Goal: Information Seeking & Learning: Find specific fact

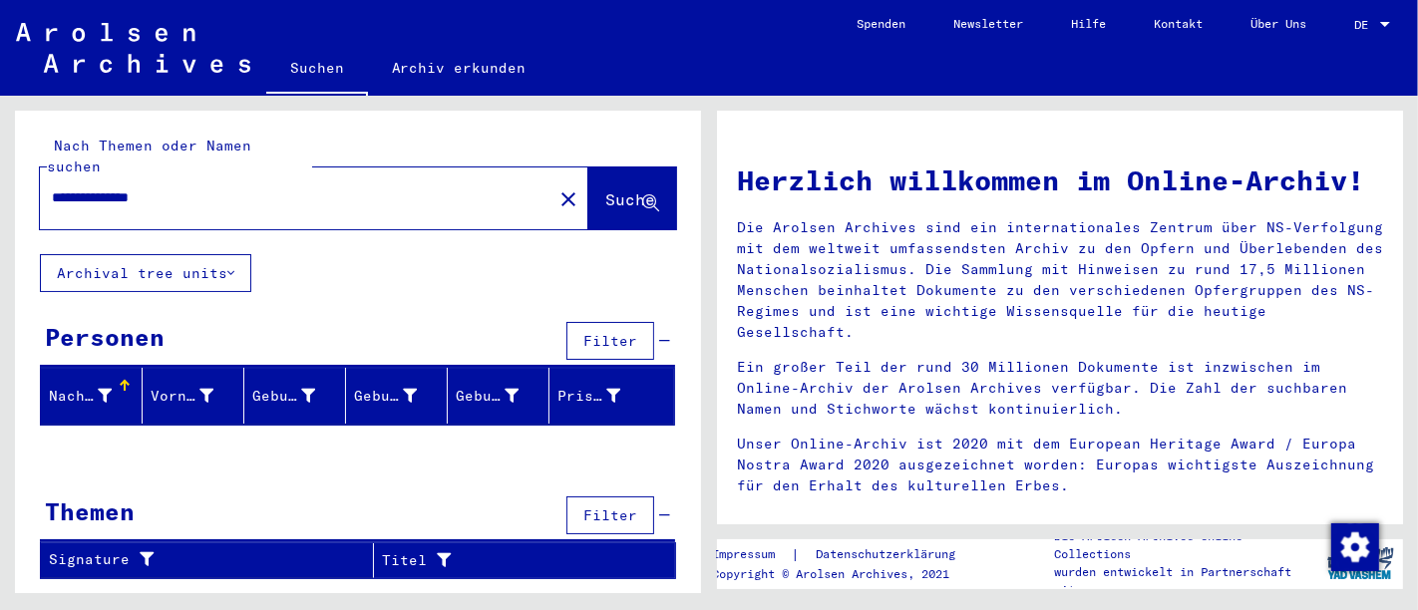
click at [262, 194] on div "**********" at bounding box center [284, 197] width 489 height 45
click at [214, 187] on input "**********" at bounding box center [290, 197] width 477 height 21
click at [95, 319] on div "Personen" at bounding box center [105, 337] width 120 height 36
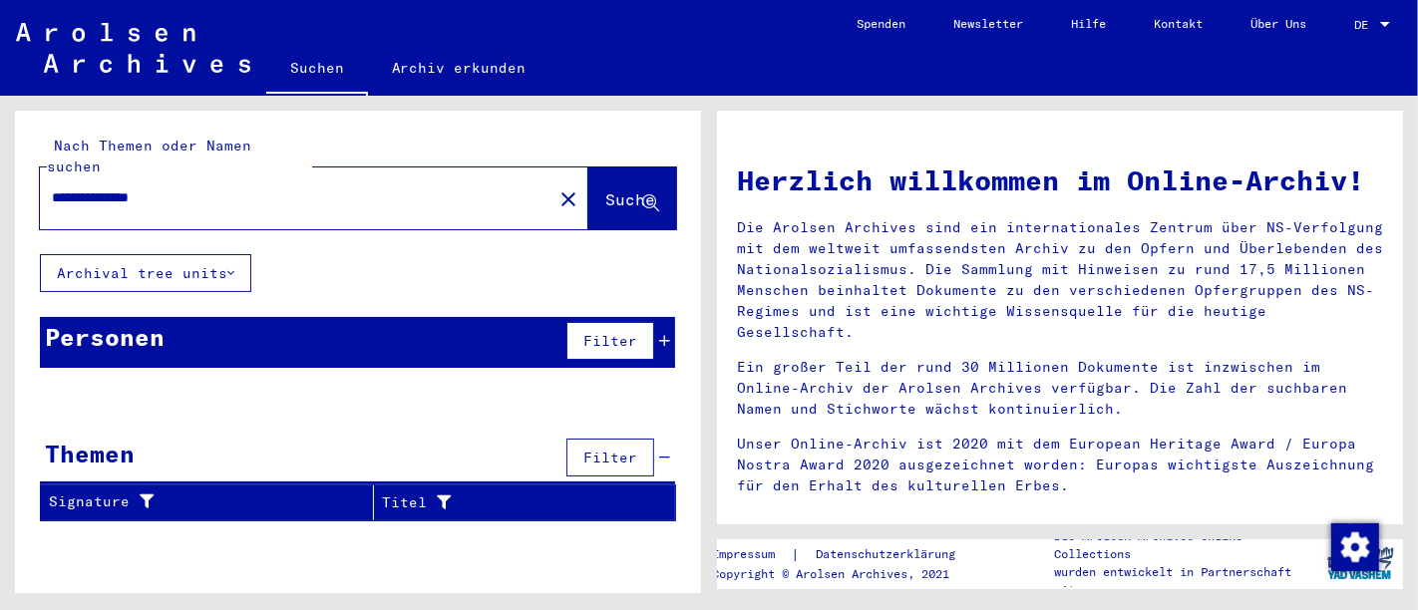
click at [95, 319] on div "Personen" at bounding box center [105, 337] width 120 height 36
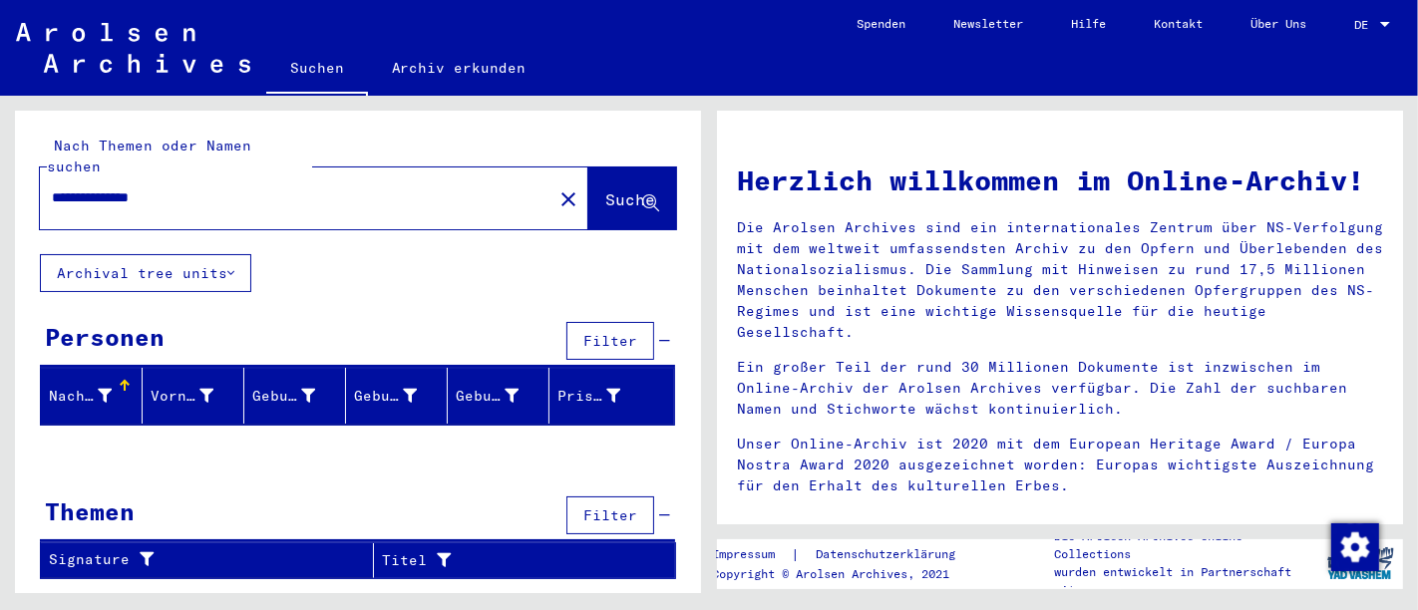
click at [219, 187] on input "**********" at bounding box center [290, 197] width 477 height 21
type input "*******"
click at [197, 175] on div "*******" at bounding box center [284, 197] width 489 height 45
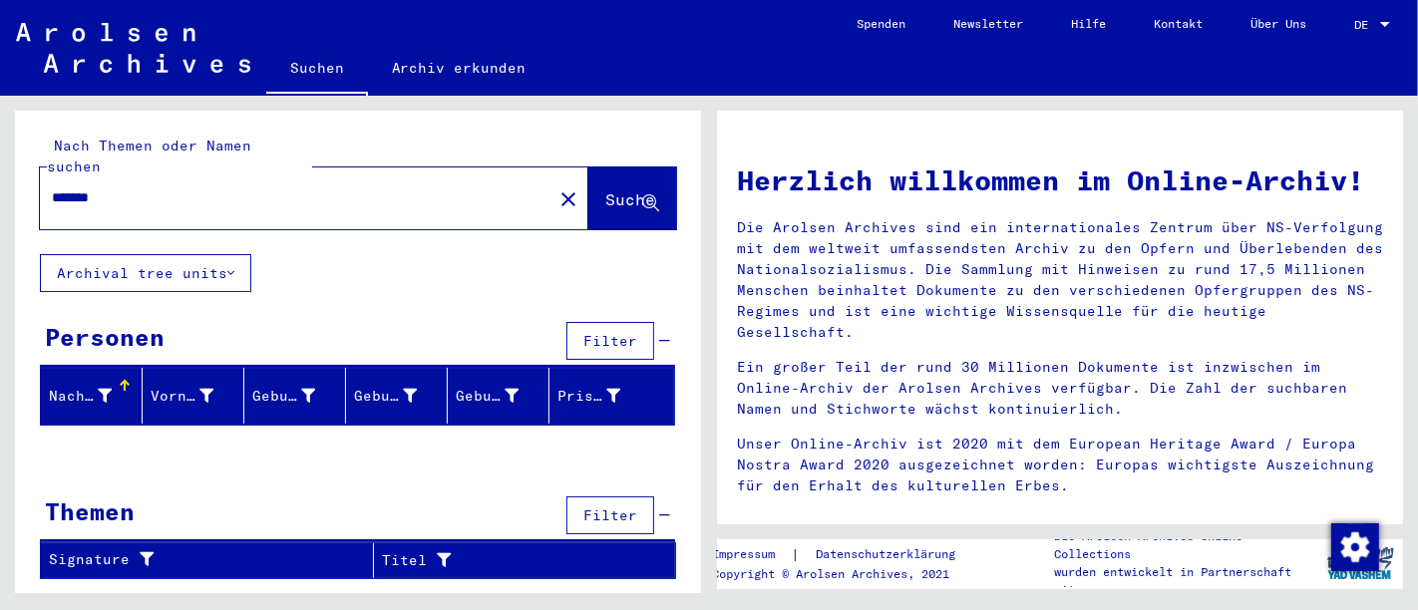
click at [276, 187] on input "*******" at bounding box center [290, 197] width 477 height 21
click at [556, 187] on mat-icon "close" at bounding box center [568, 199] width 24 height 24
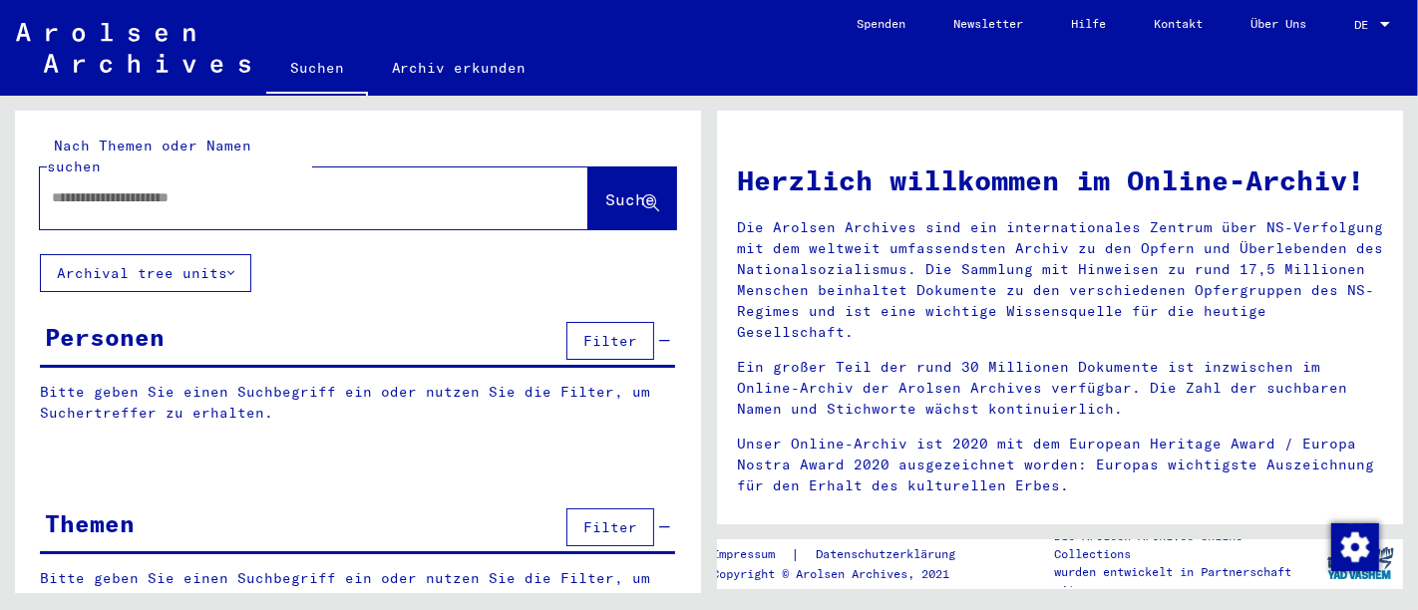
click at [295, 194] on div at bounding box center [284, 197] width 489 height 45
click at [316, 187] on input "text" at bounding box center [290, 197] width 477 height 21
paste input "**********"
type input "**********"
click at [605, 189] on span "Suche" at bounding box center [630, 199] width 50 height 20
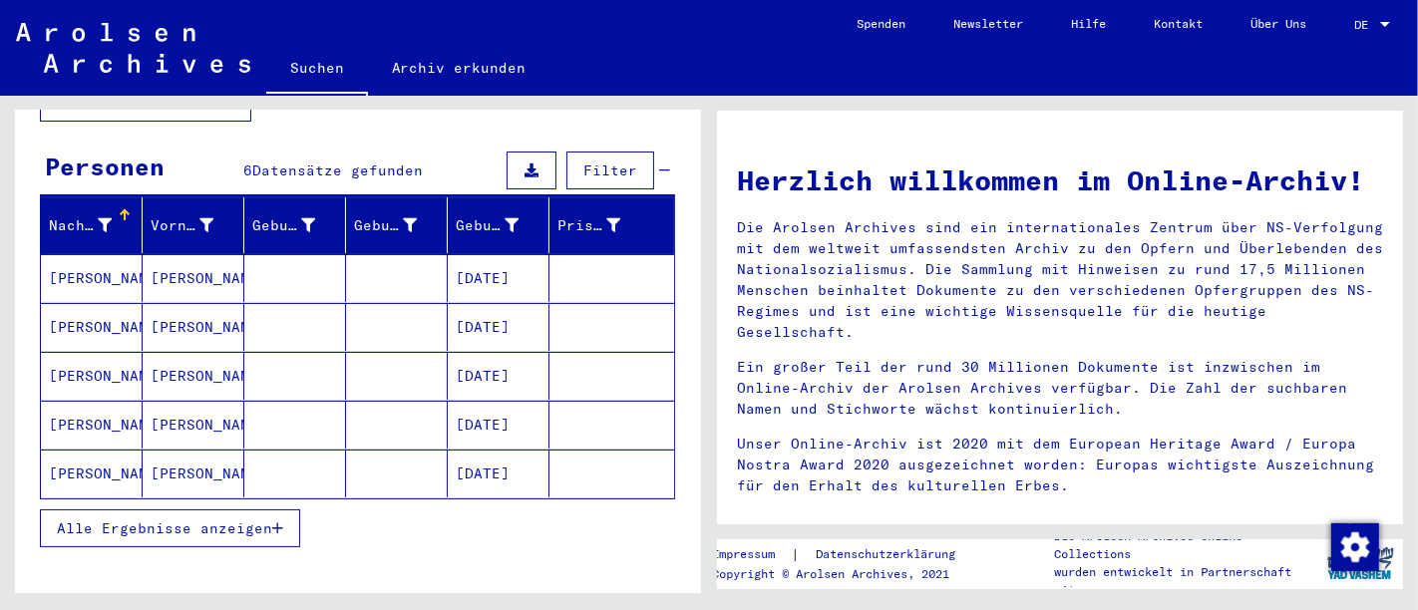
scroll to position [183, 0]
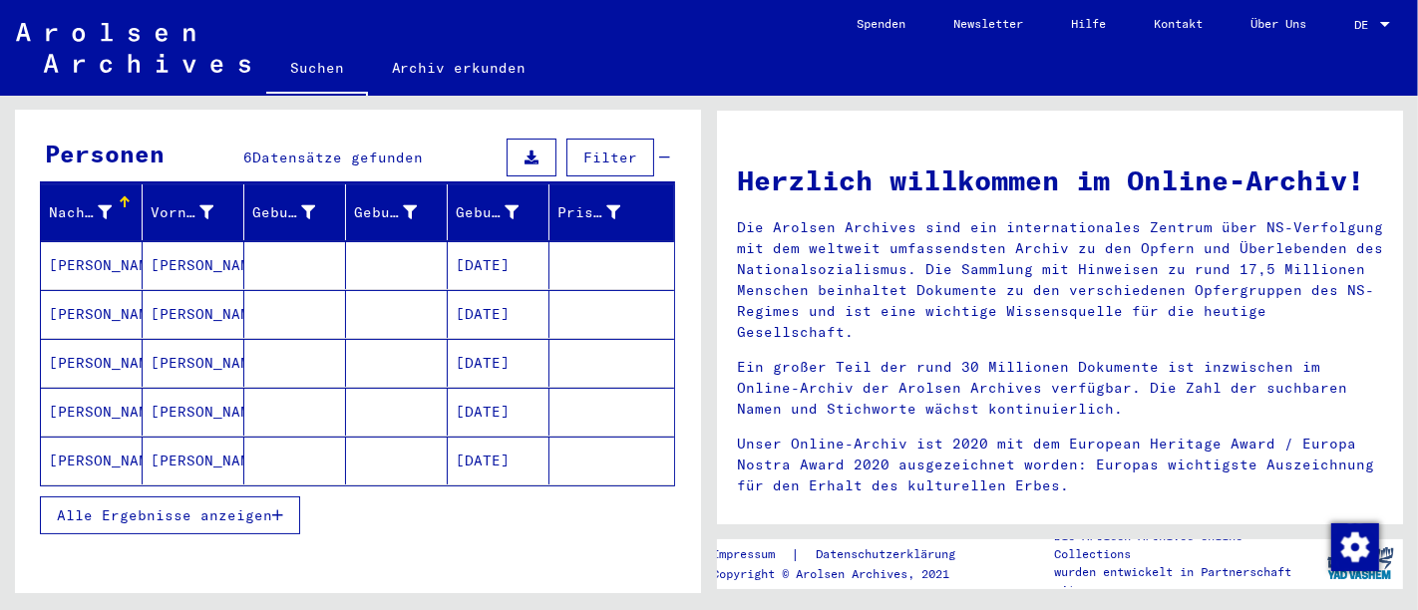
click at [516, 243] on mat-cell "[DATE]" at bounding box center [499, 265] width 102 height 48
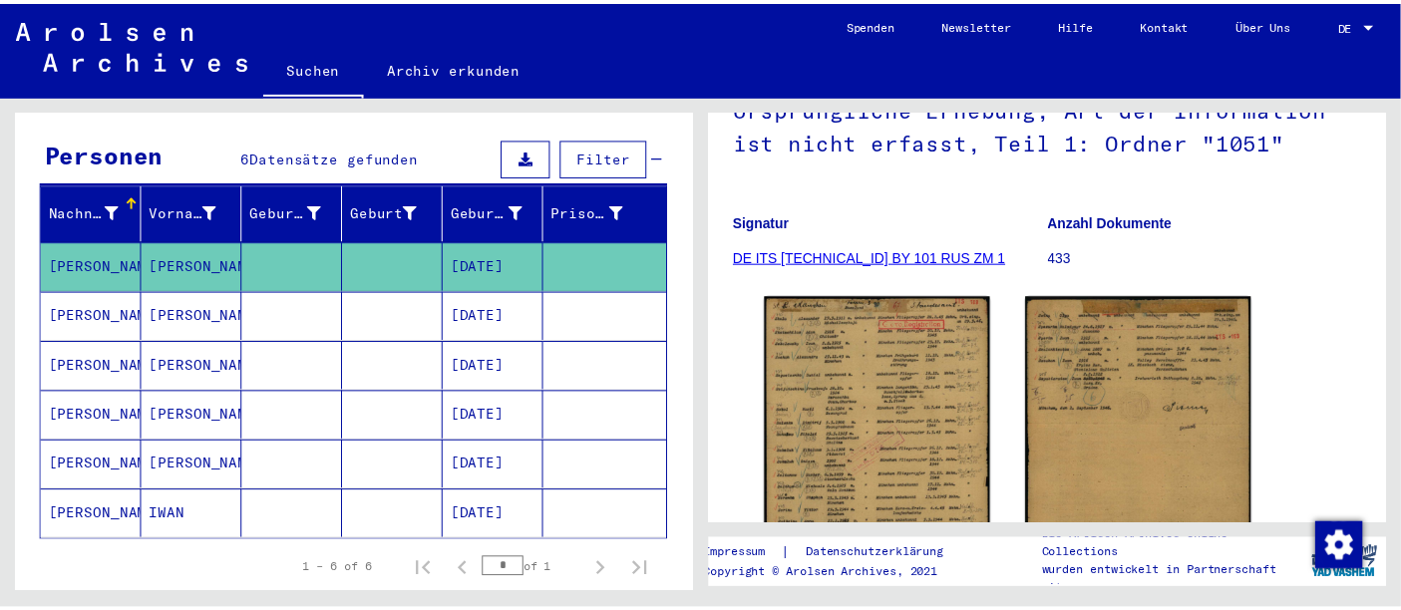
scroll to position [230, 0]
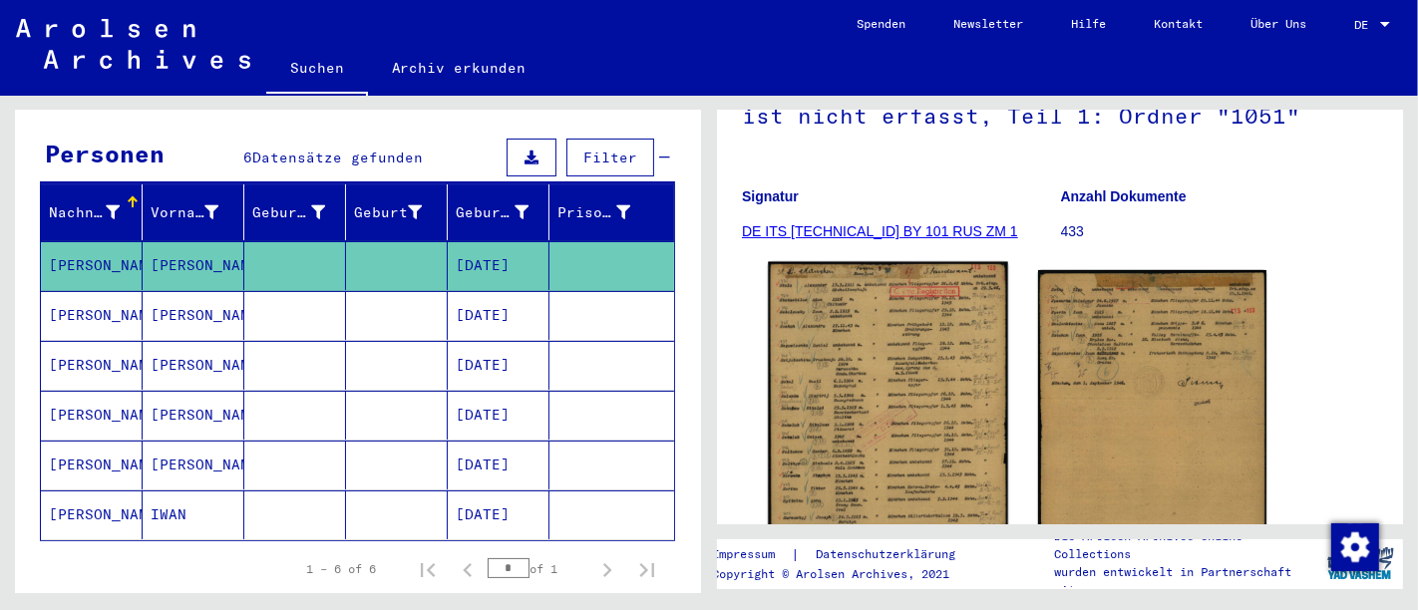
click at [882, 351] on img at bounding box center [887, 431] width 239 height 338
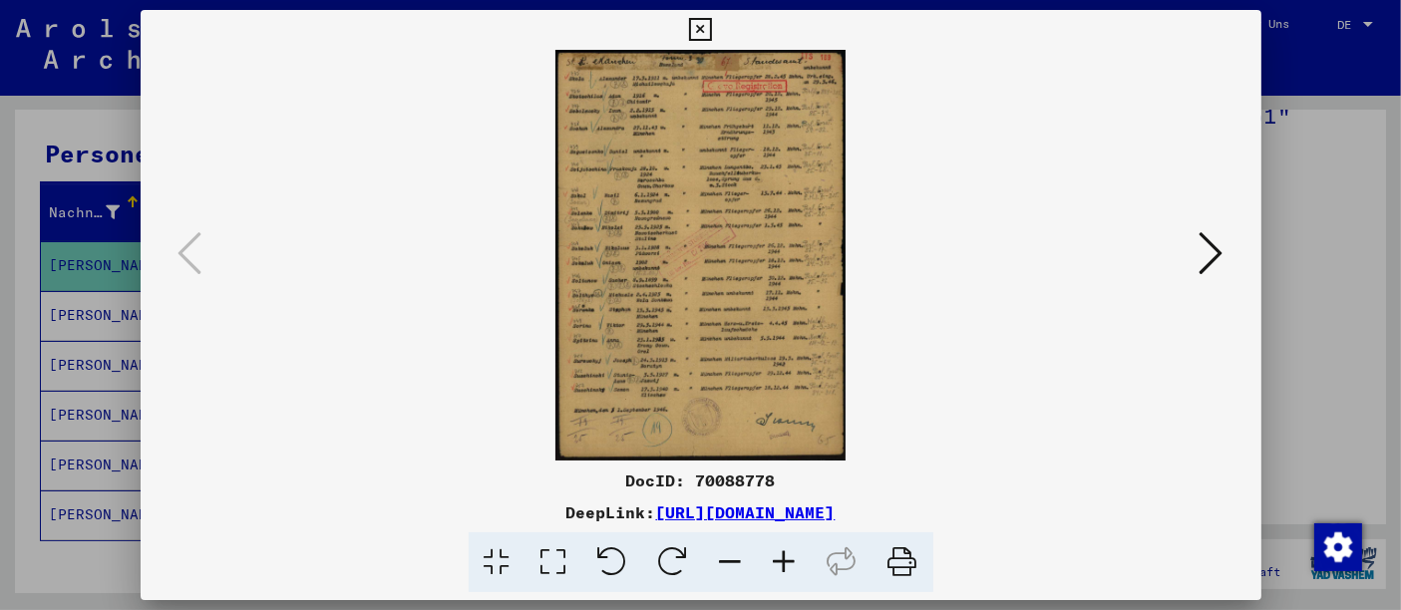
click at [801, 548] on icon at bounding box center [785, 562] width 54 height 61
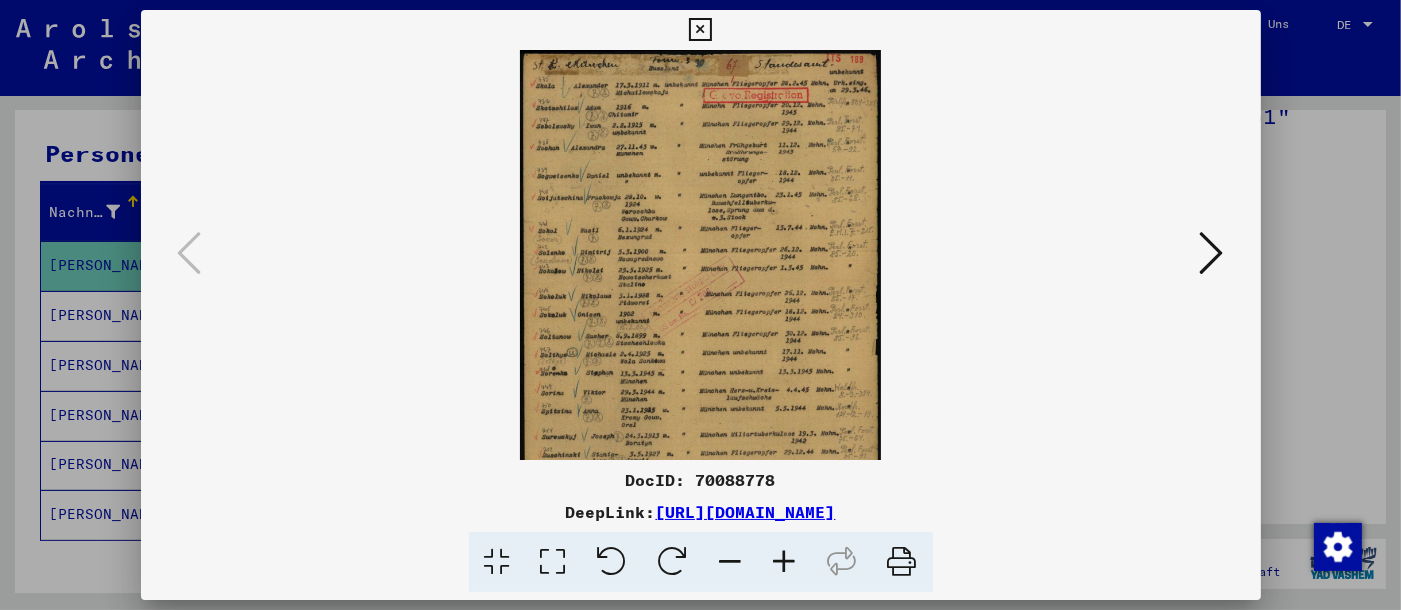
click at [801, 548] on icon at bounding box center [785, 562] width 54 height 61
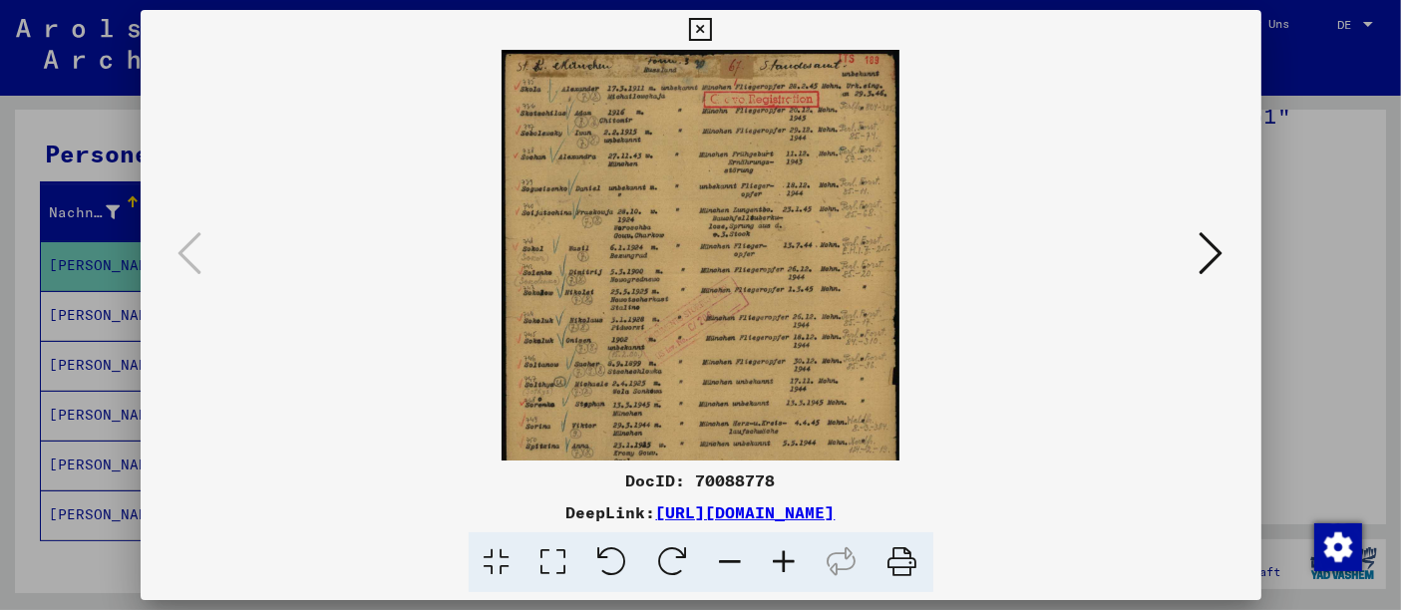
click at [801, 548] on icon at bounding box center [785, 562] width 54 height 61
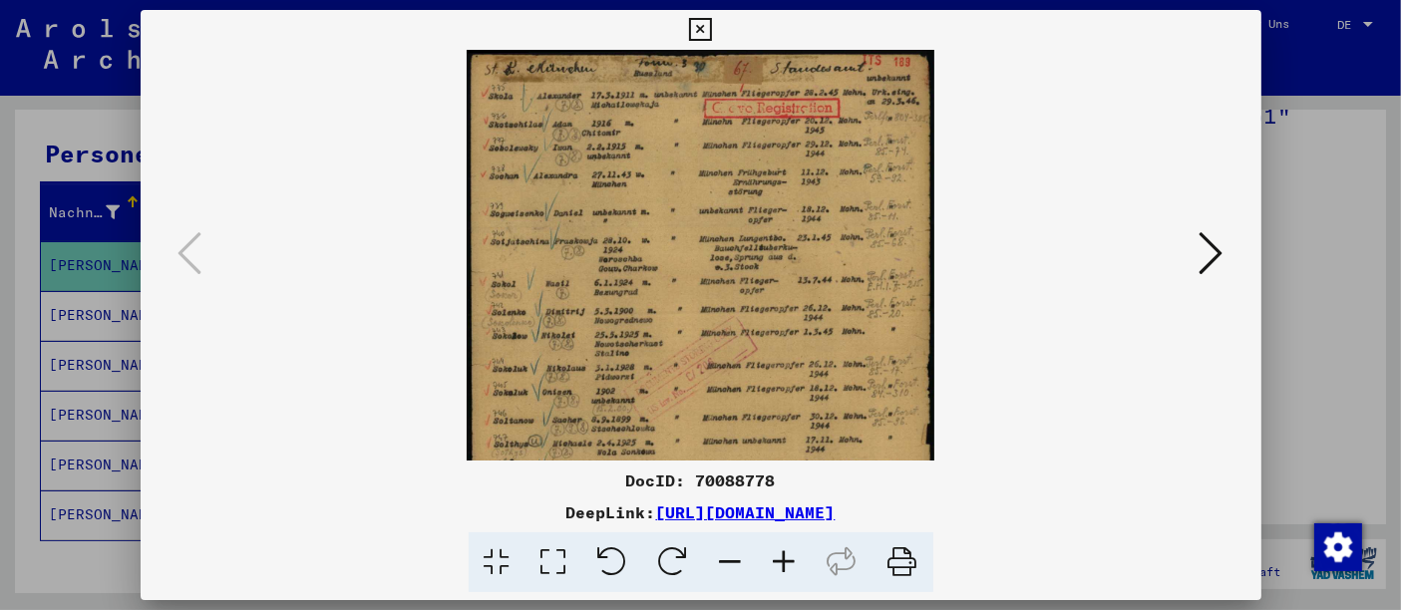
click at [801, 548] on icon at bounding box center [785, 562] width 54 height 61
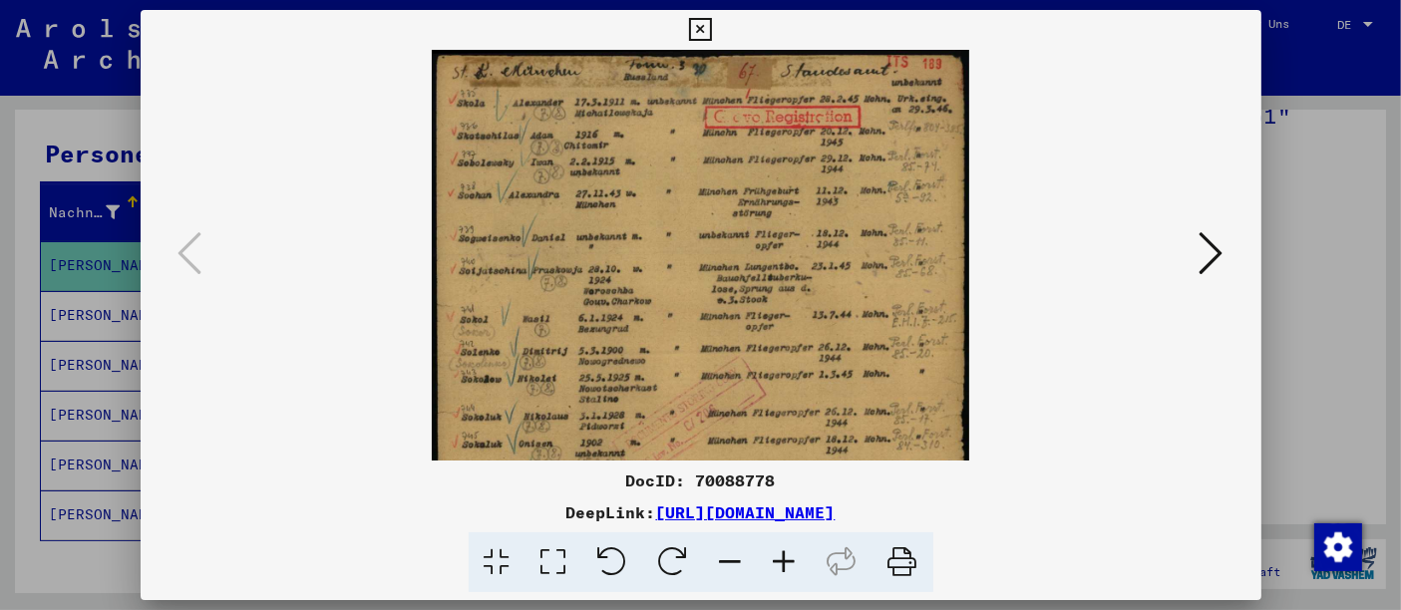
click at [801, 548] on icon at bounding box center [785, 562] width 54 height 61
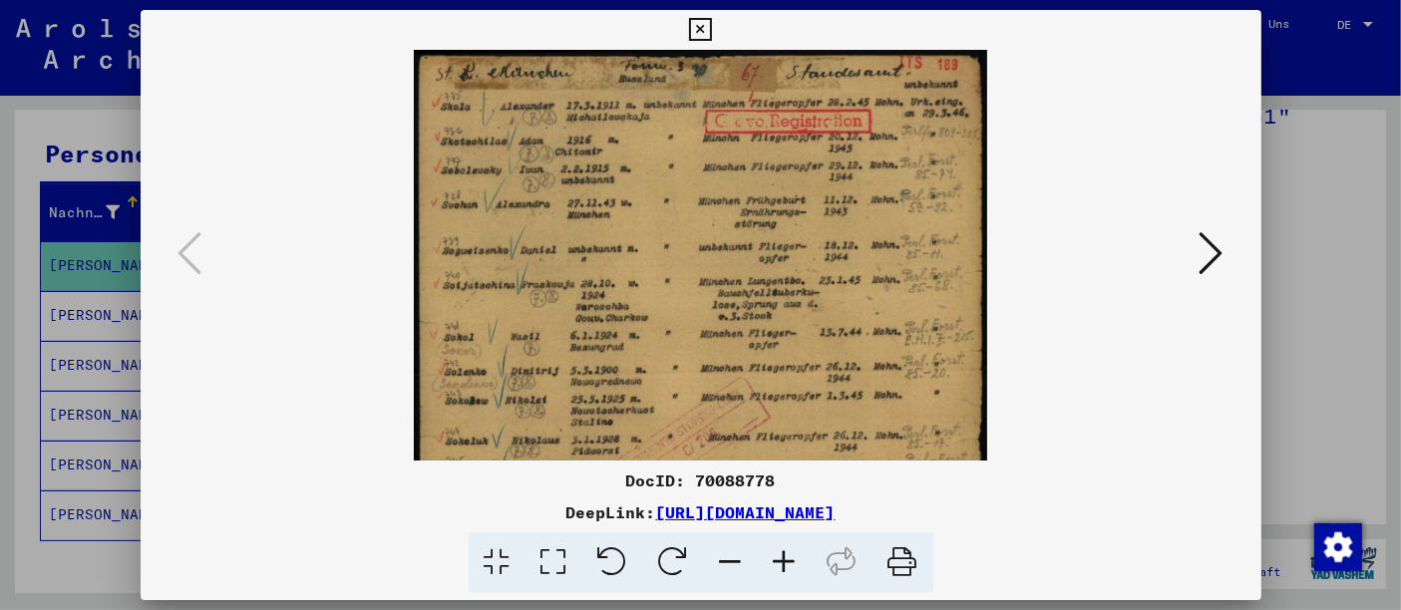
click at [801, 548] on icon at bounding box center [785, 562] width 54 height 61
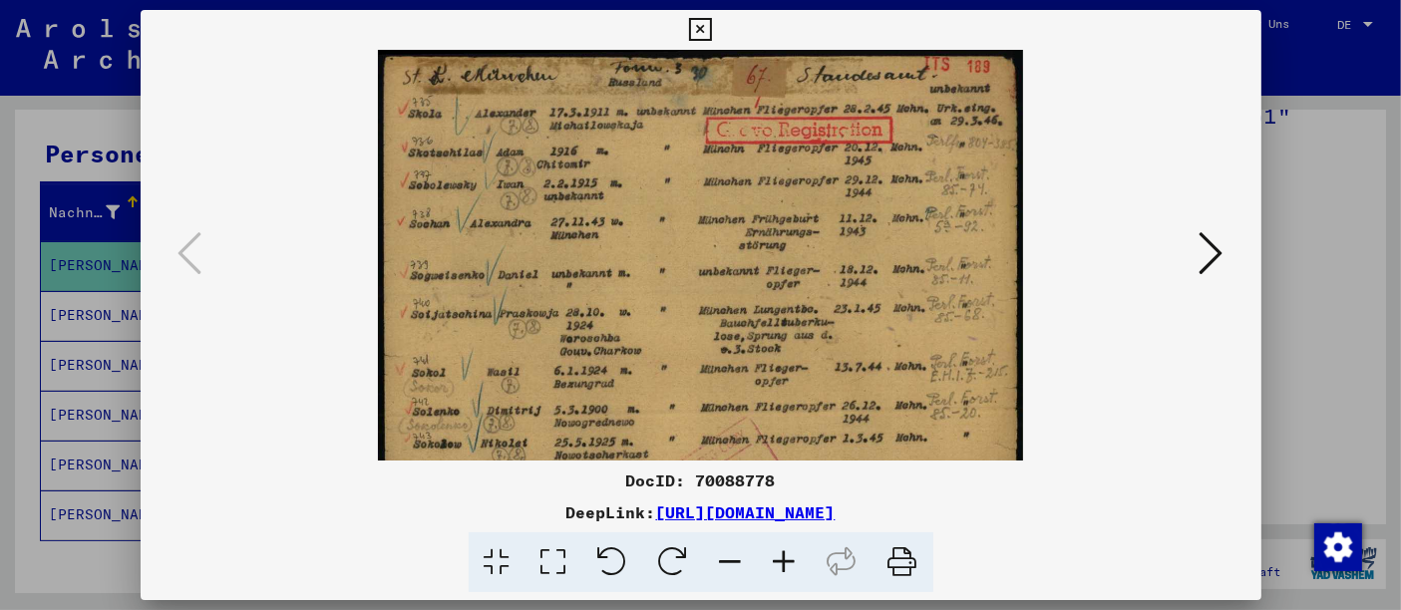
click at [801, 548] on icon at bounding box center [785, 562] width 54 height 61
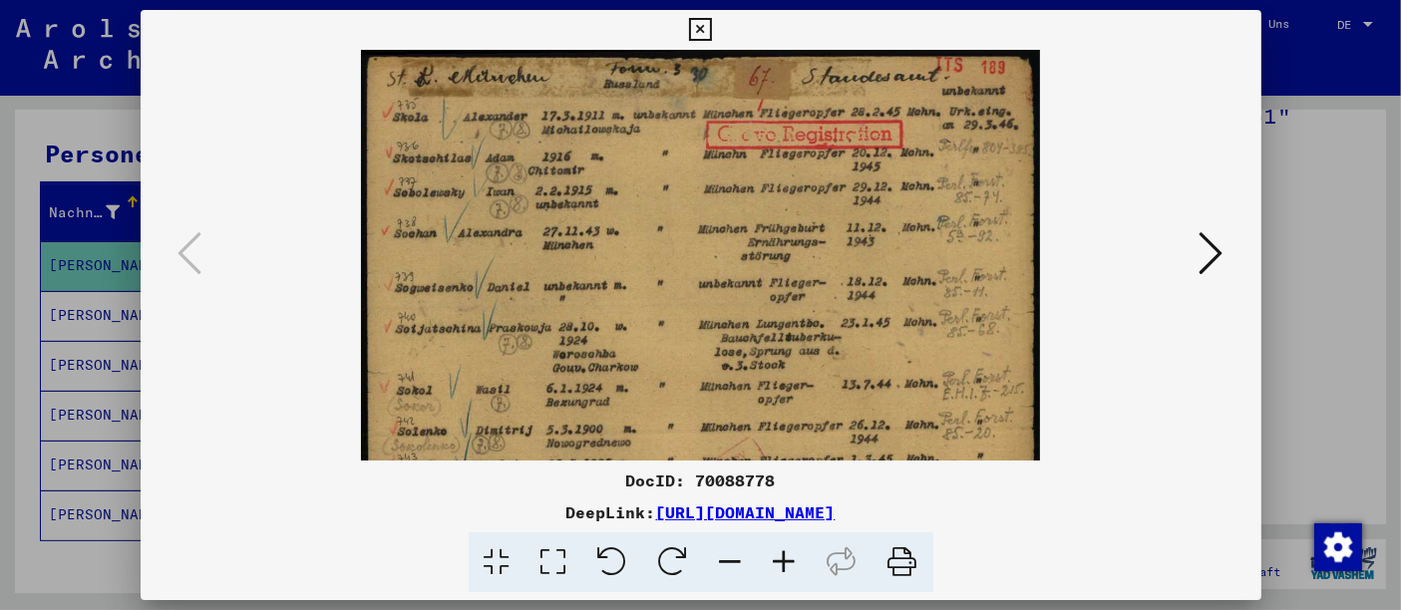
click at [801, 548] on icon at bounding box center [785, 562] width 54 height 61
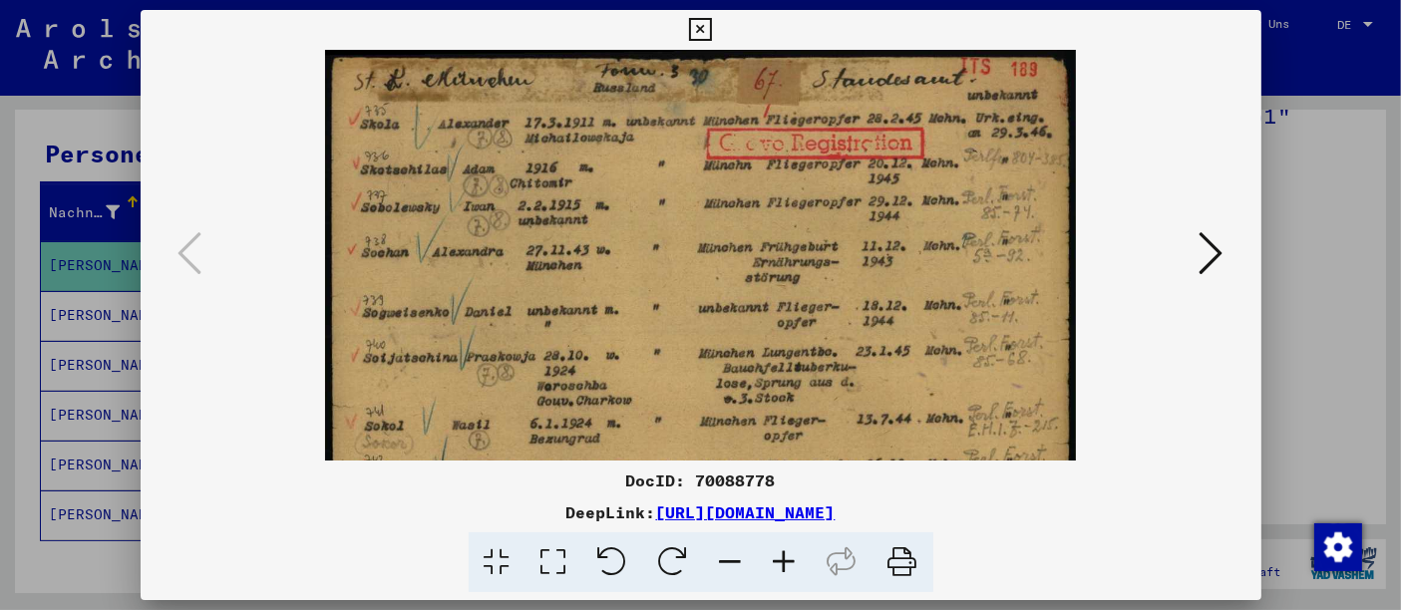
click at [801, 548] on icon at bounding box center [785, 562] width 54 height 61
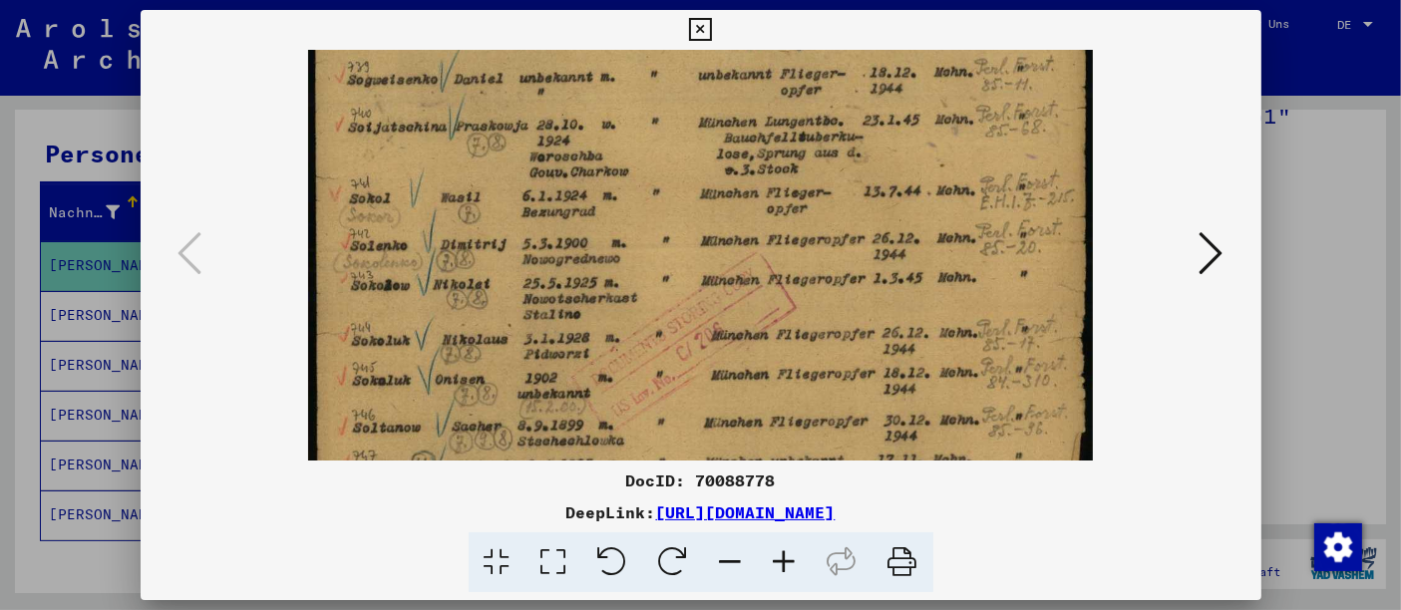
drag, startPoint x: 806, startPoint y: 383, endPoint x: 786, endPoint y: 136, distance: 248.1
click at [786, 136] on img at bounding box center [701, 359] width 786 height 1109
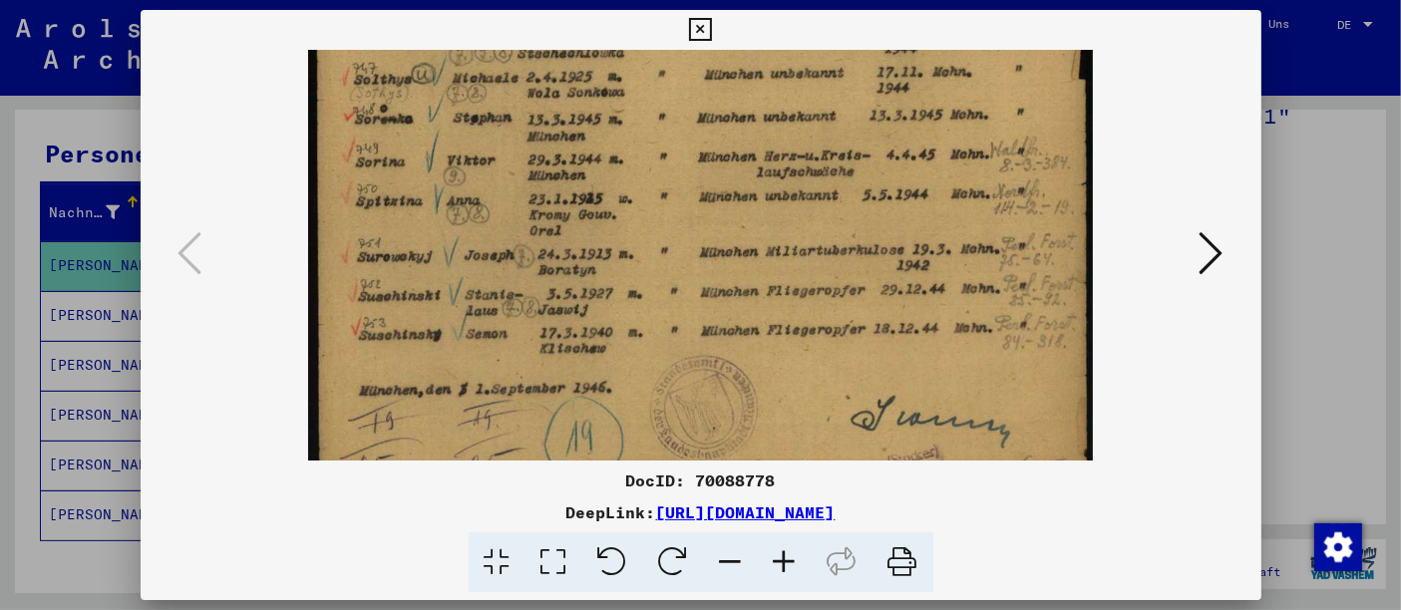
scroll to position [642, 0]
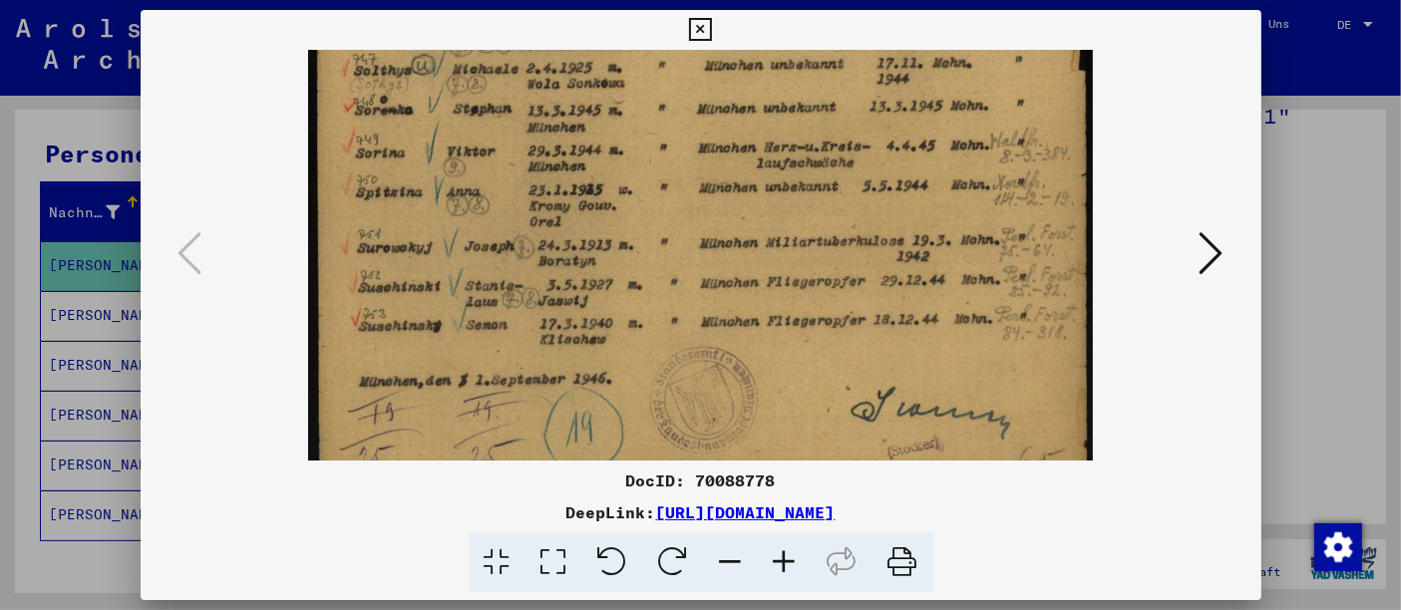
drag, startPoint x: 763, startPoint y: 212, endPoint x: 756, endPoint y: 20, distance: 192.6
click at [756, 20] on div "DocID: 70088778 DeepLink: [URL][DOMAIN_NAME]" at bounding box center [701, 301] width 1121 height 583
click at [1203, 248] on button at bounding box center [1211, 254] width 36 height 57
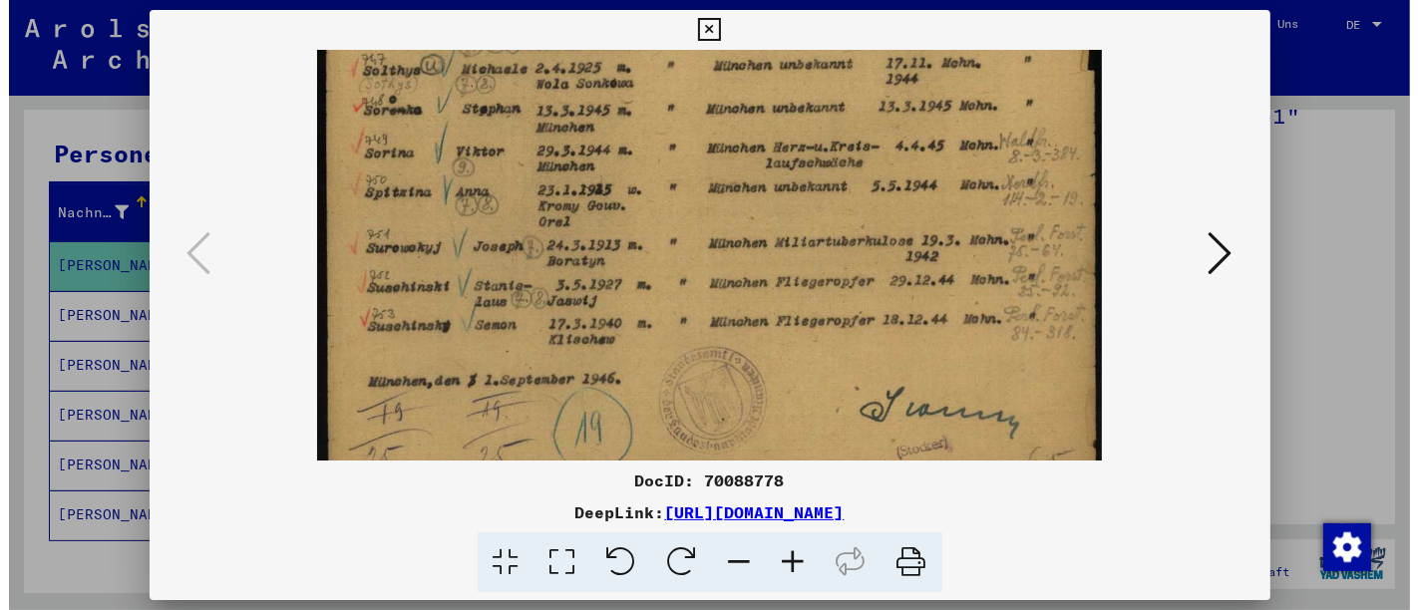
scroll to position [0, 0]
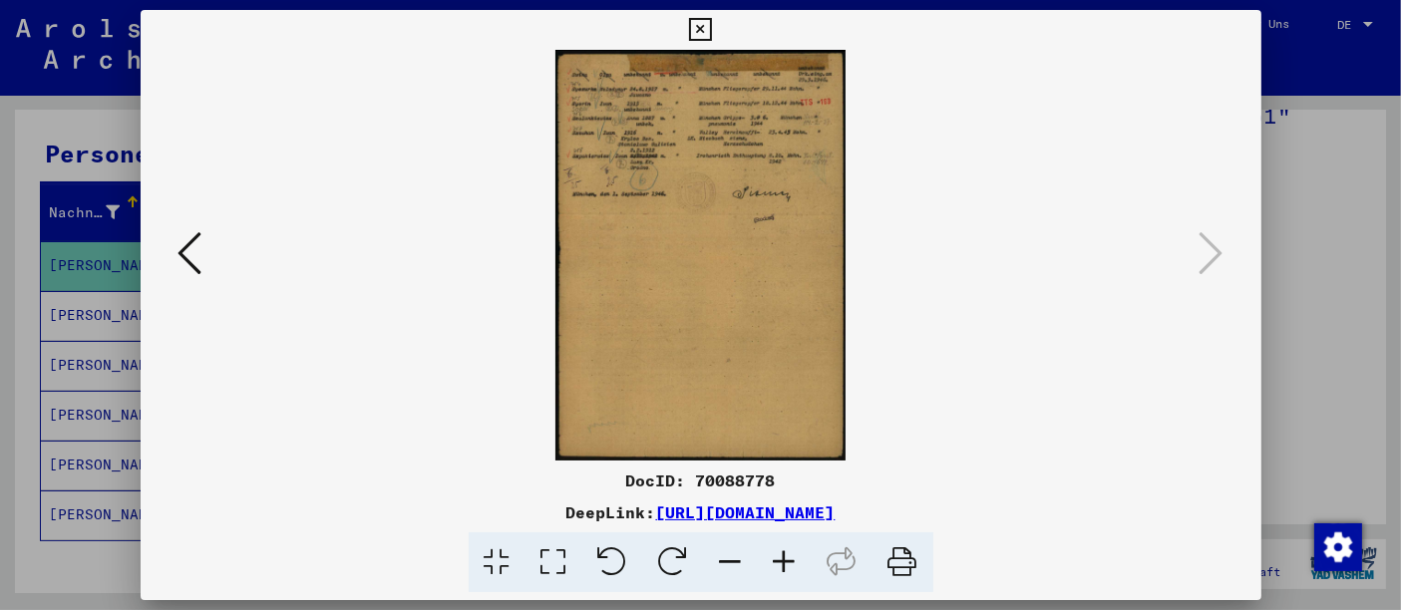
click at [780, 559] on icon at bounding box center [785, 562] width 54 height 61
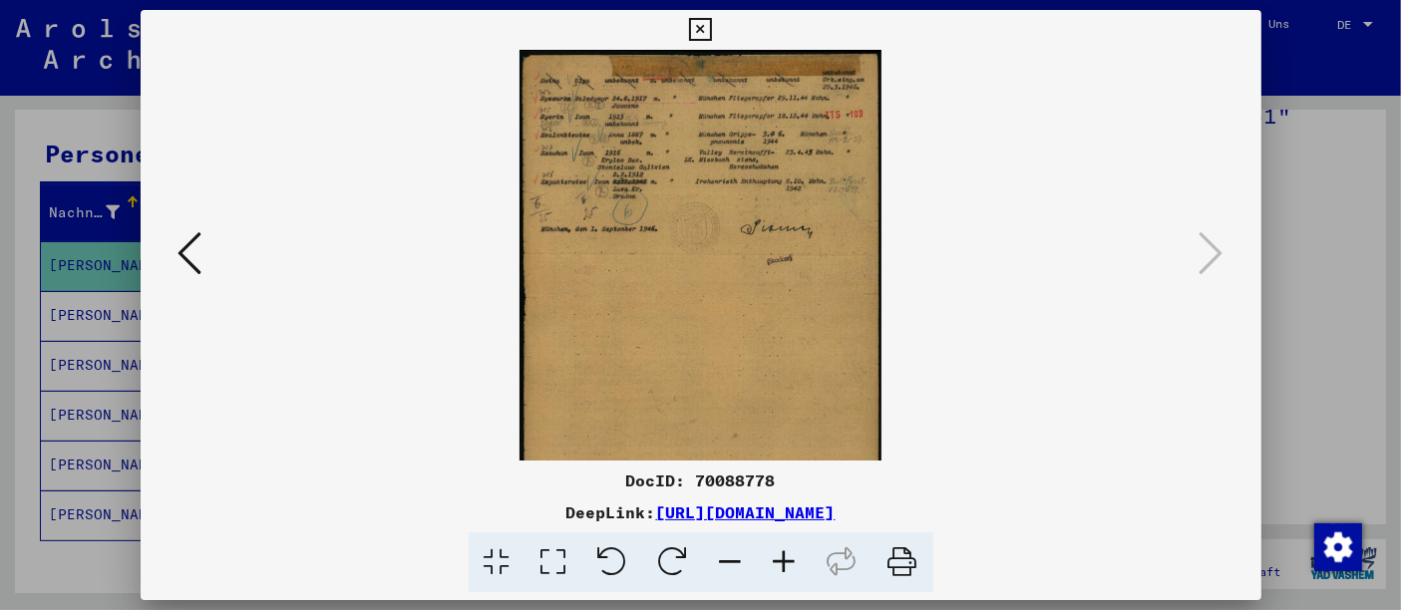
click at [780, 559] on icon at bounding box center [785, 562] width 54 height 61
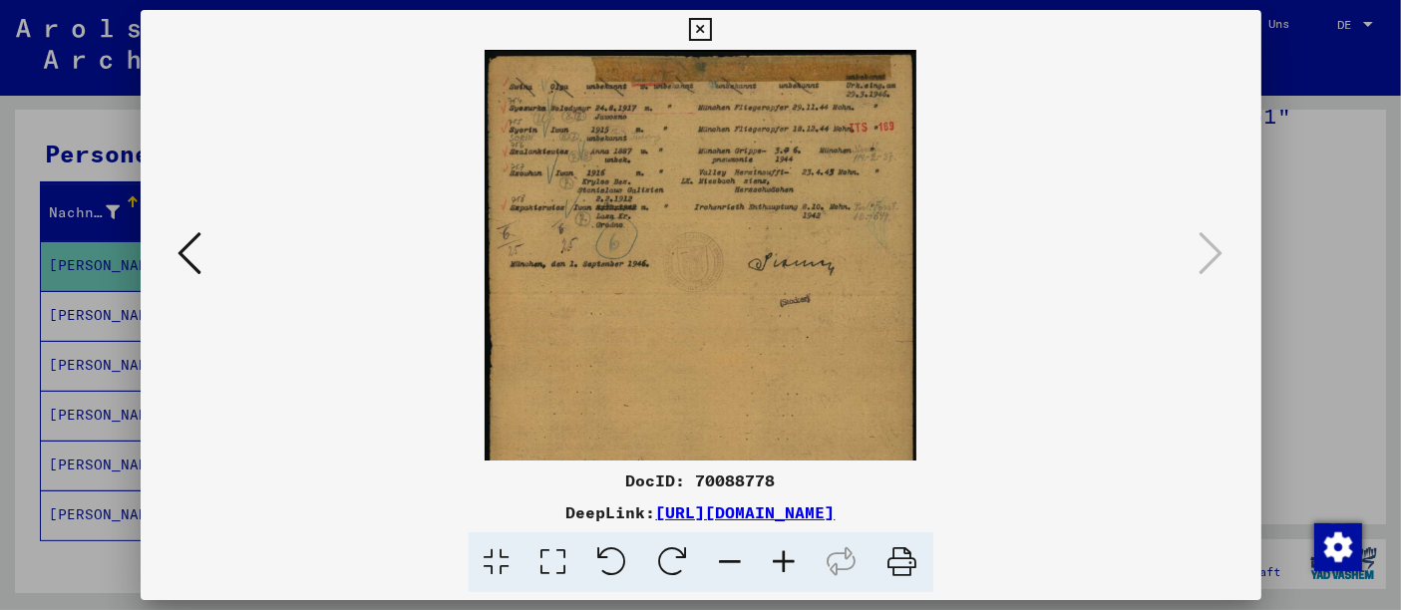
click at [780, 559] on icon at bounding box center [785, 562] width 54 height 61
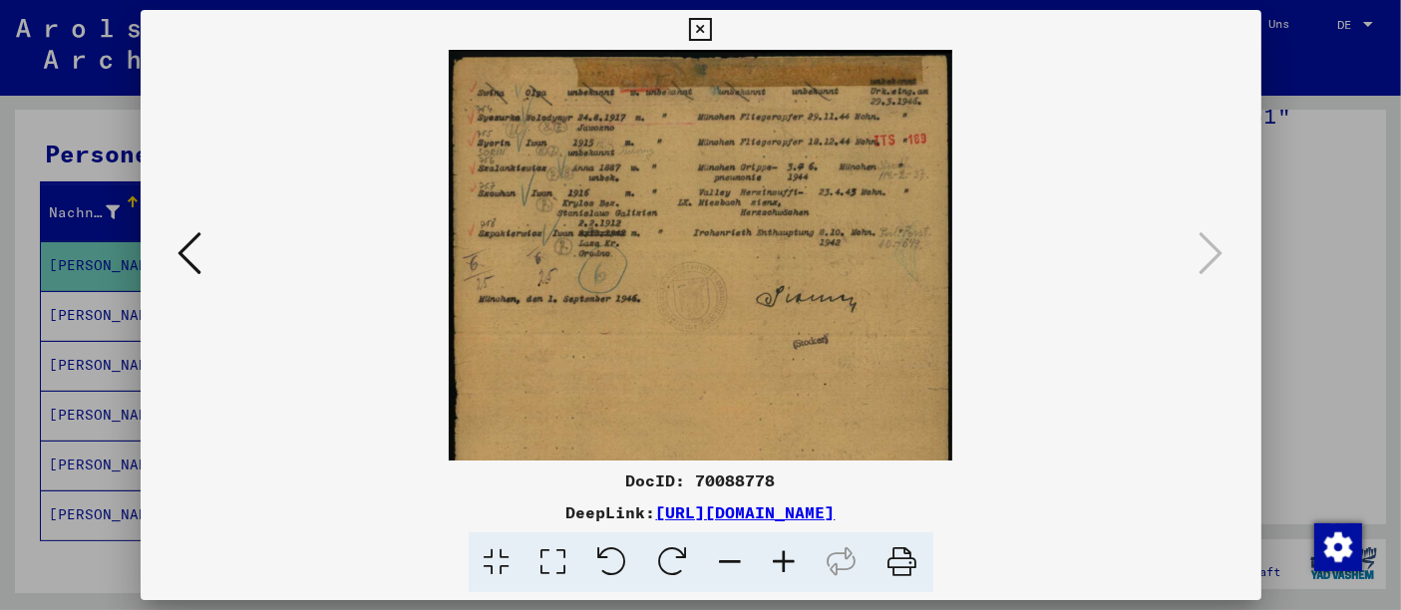
click at [780, 559] on icon at bounding box center [785, 562] width 54 height 61
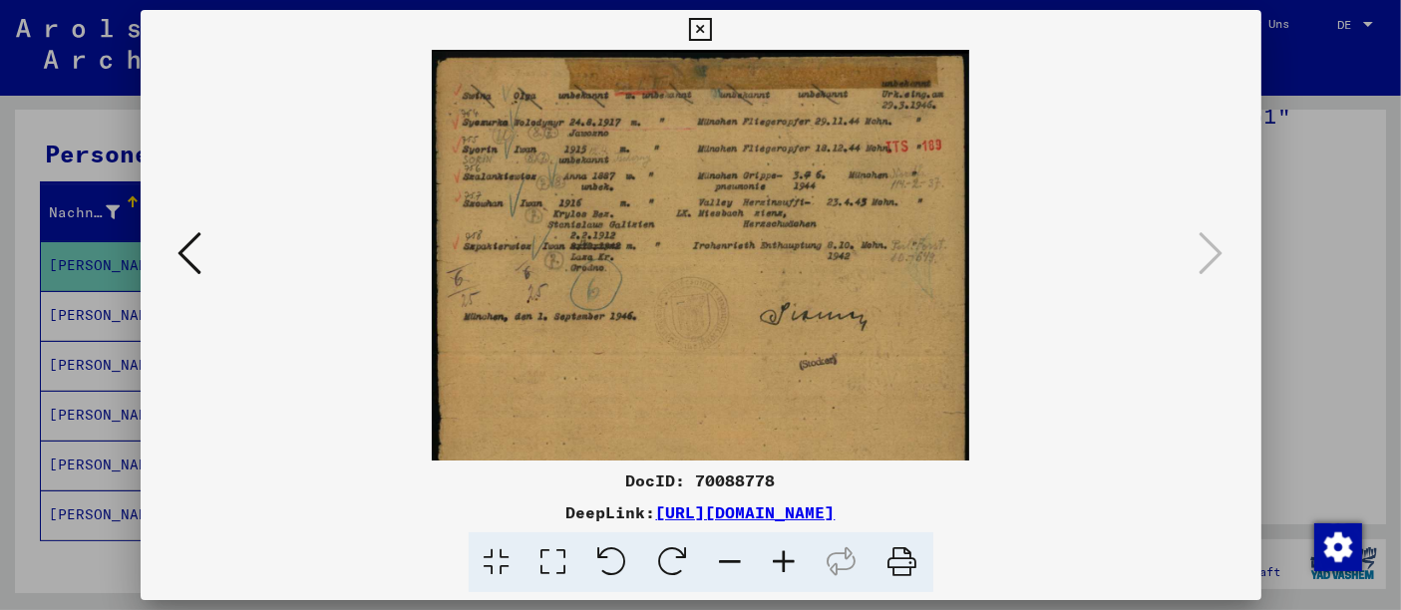
click at [780, 559] on icon at bounding box center [785, 562] width 54 height 61
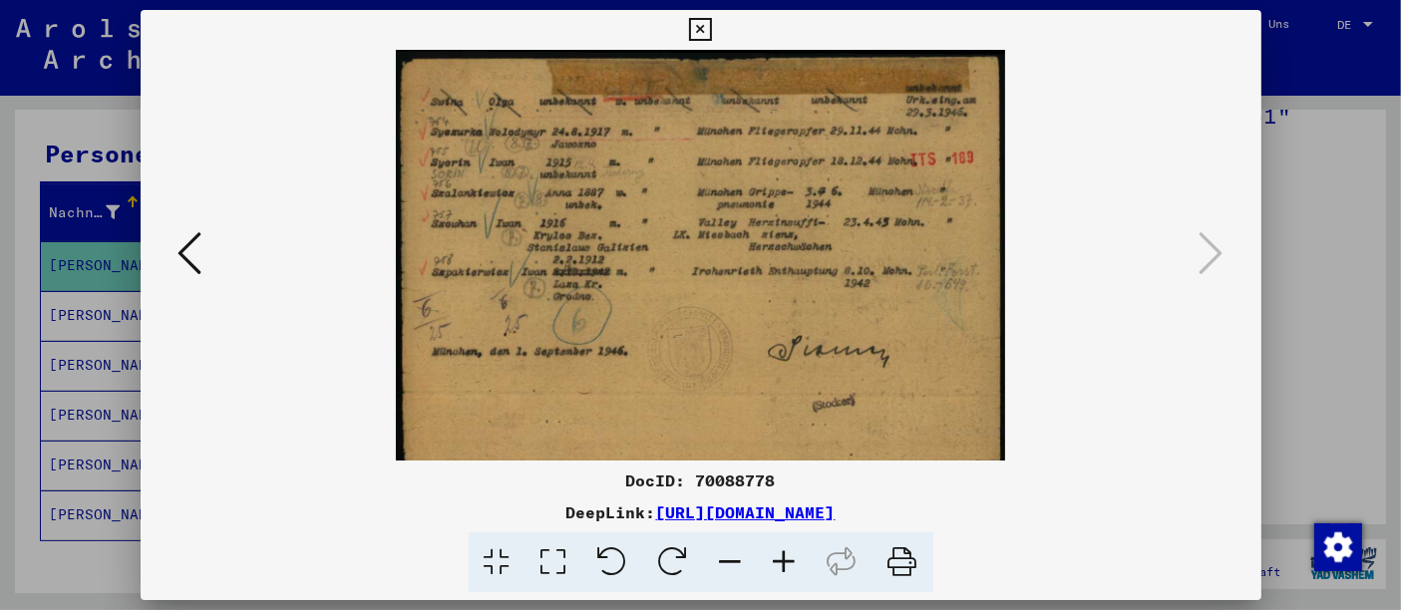
click at [780, 559] on icon at bounding box center [785, 562] width 54 height 61
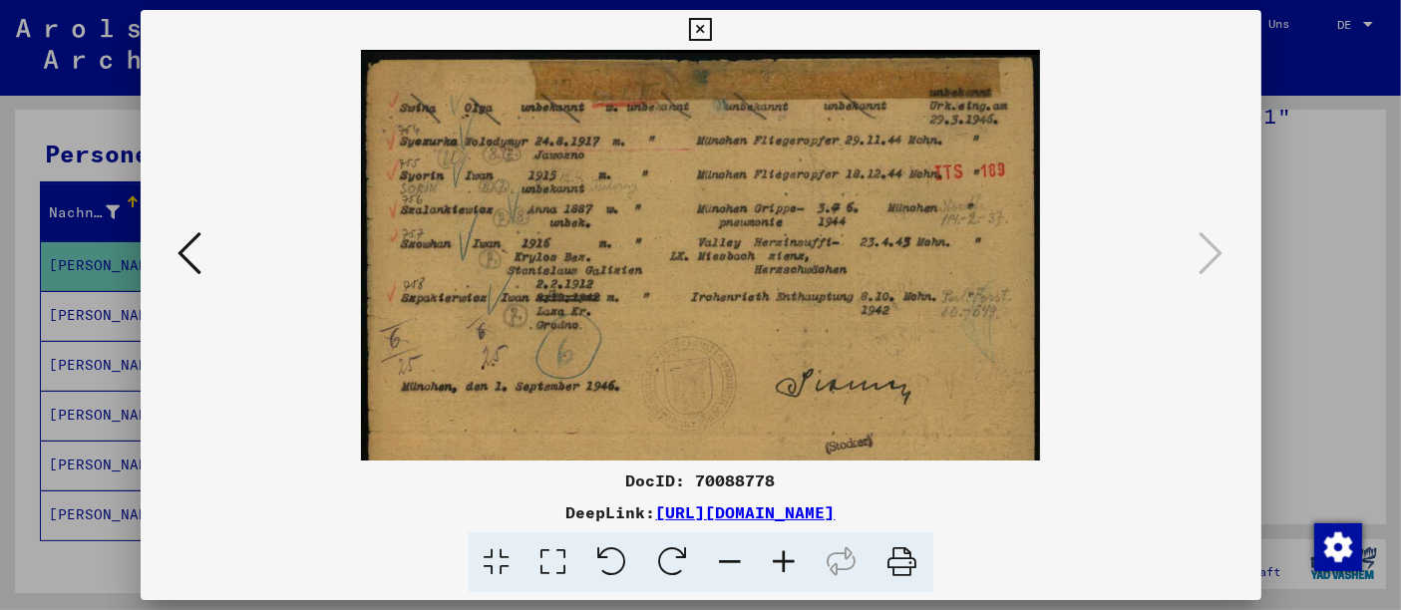
click at [780, 559] on icon at bounding box center [785, 562] width 54 height 61
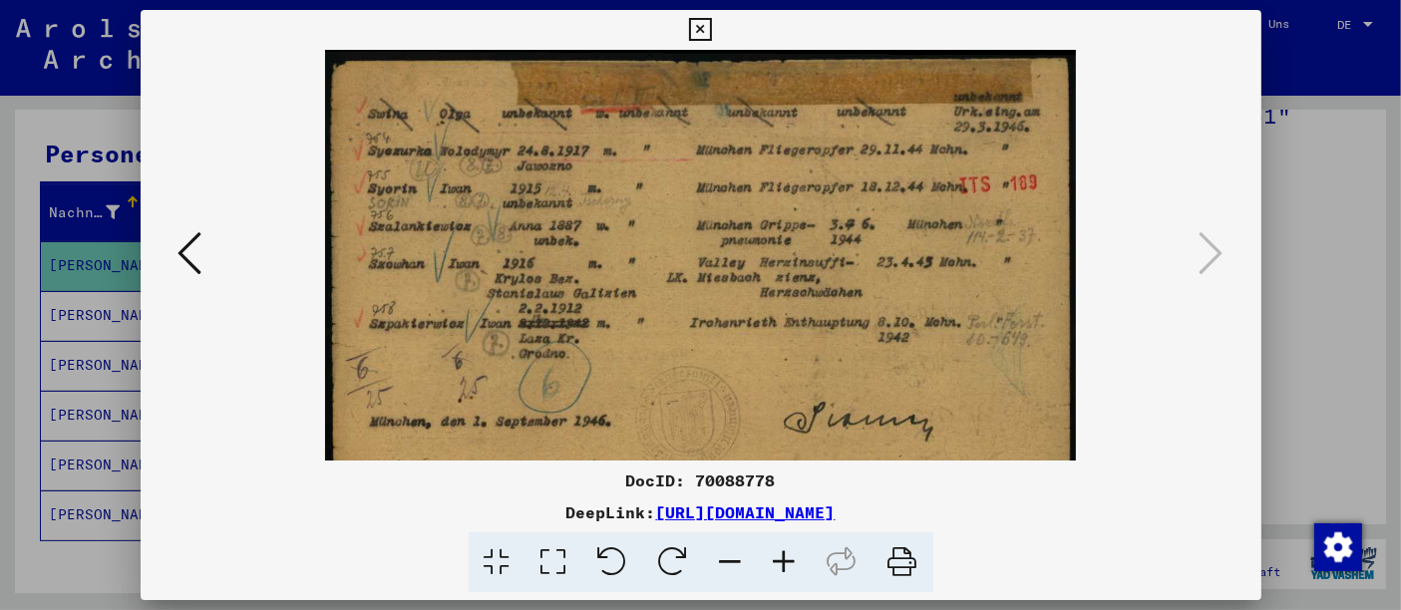
click at [780, 559] on icon at bounding box center [785, 562] width 54 height 61
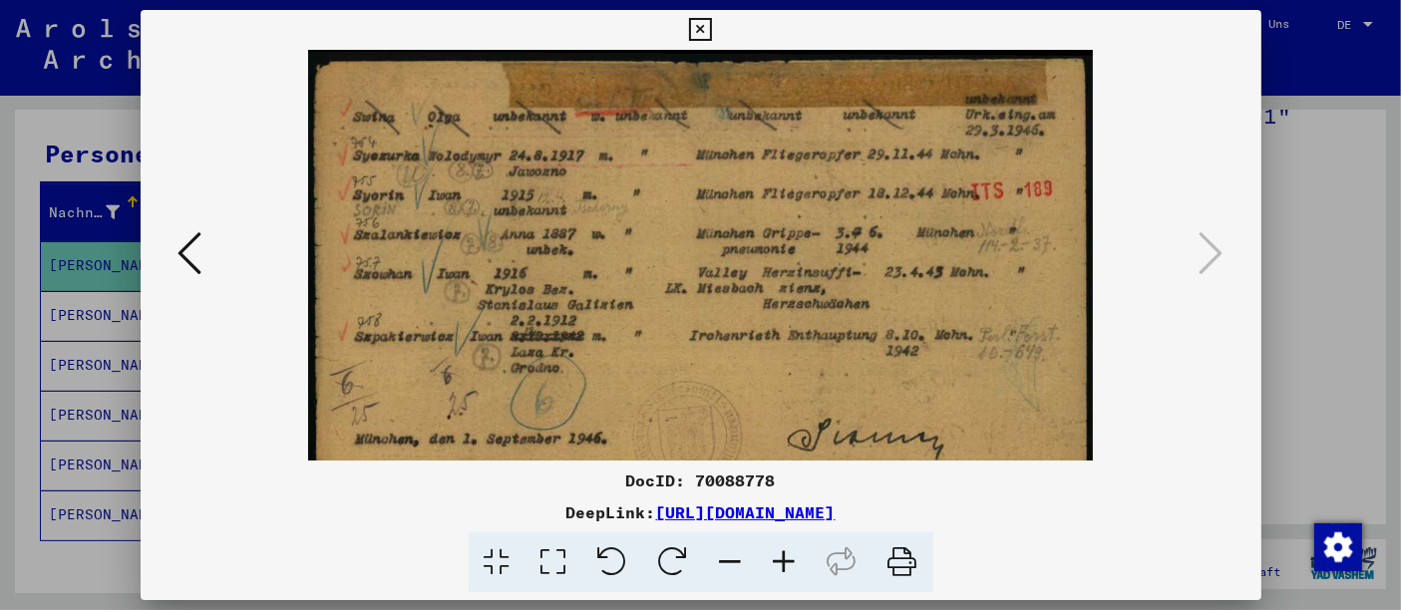
click at [780, 559] on icon at bounding box center [785, 562] width 54 height 61
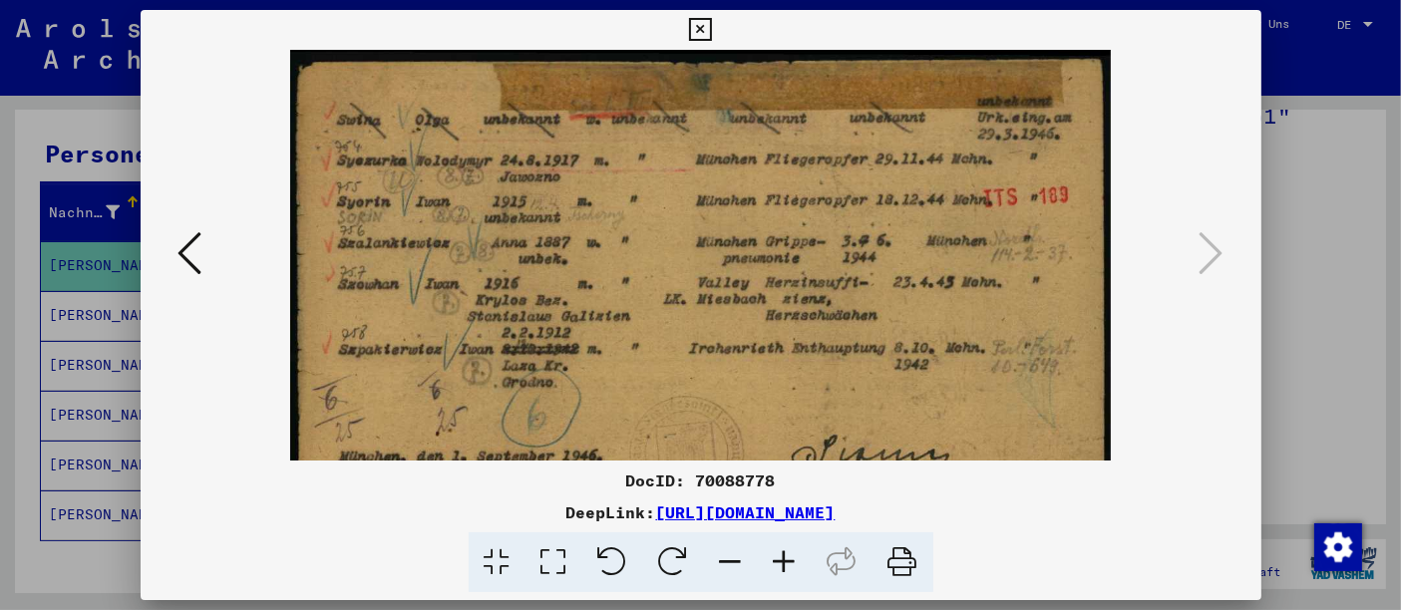
click at [780, 559] on icon at bounding box center [785, 562] width 54 height 61
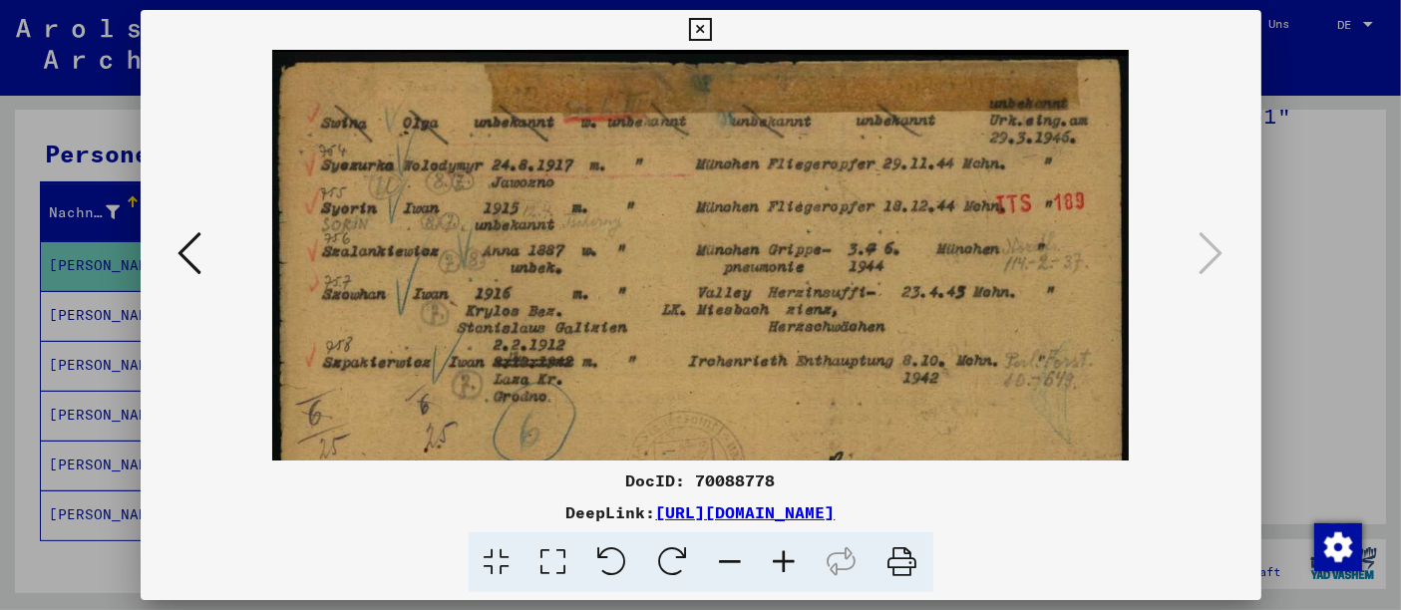
click at [178, 253] on icon at bounding box center [190, 253] width 24 height 48
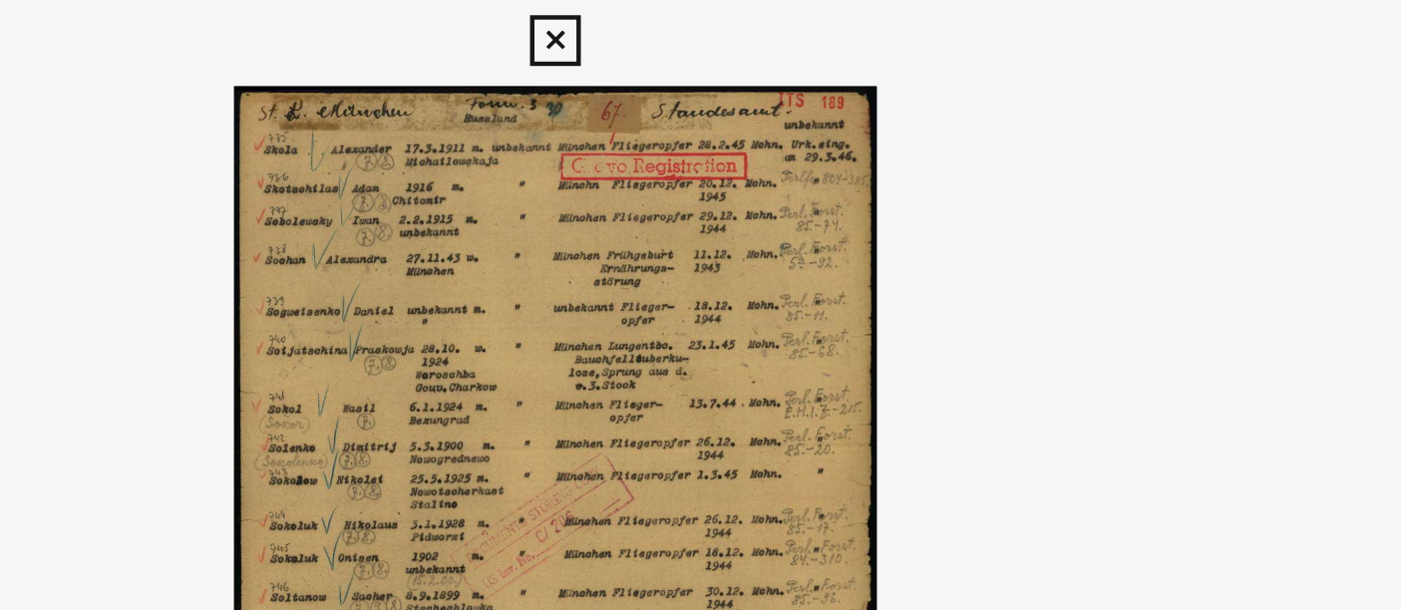
click at [703, 38] on icon at bounding box center [700, 30] width 23 height 24
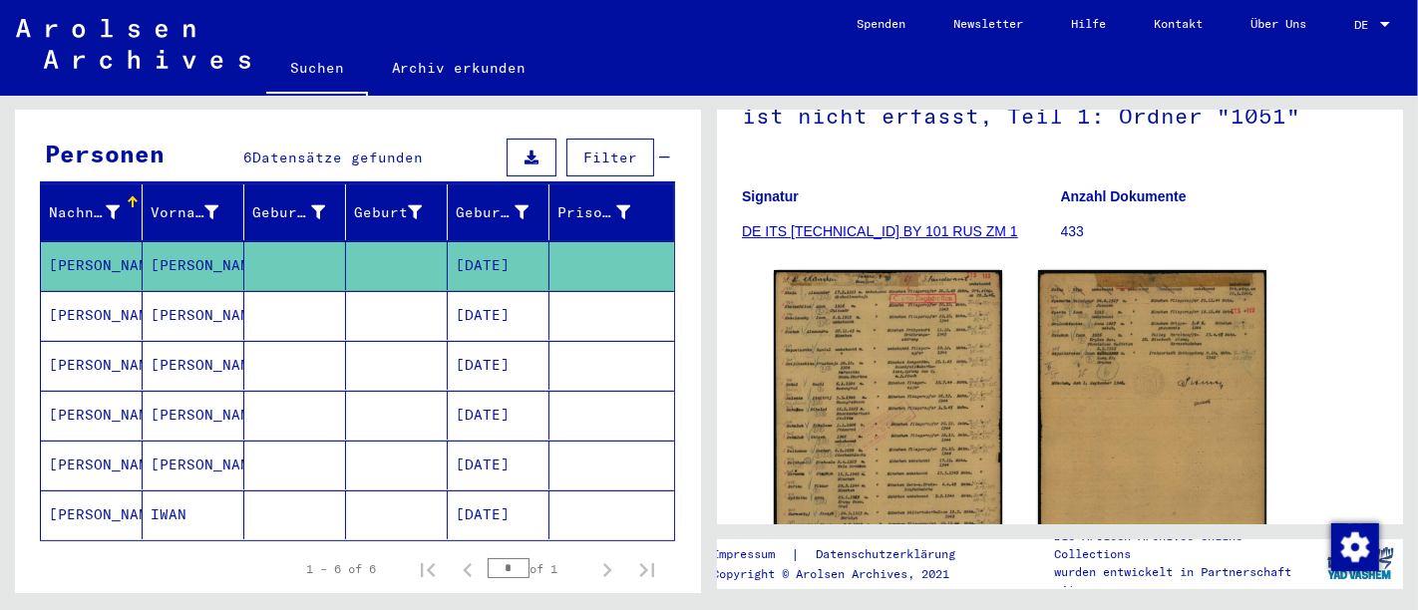
click at [503, 301] on mat-cell "[DATE]" at bounding box center [499, 315] width 102 height 49
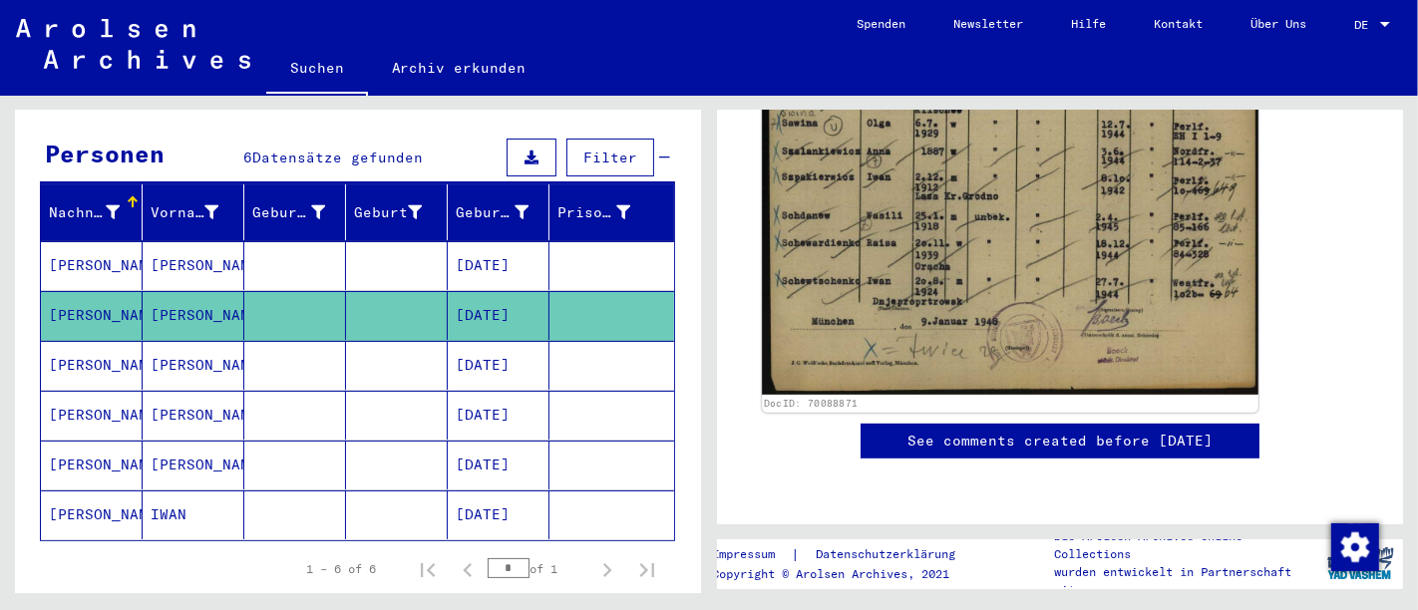
scroll to position [972, 0]
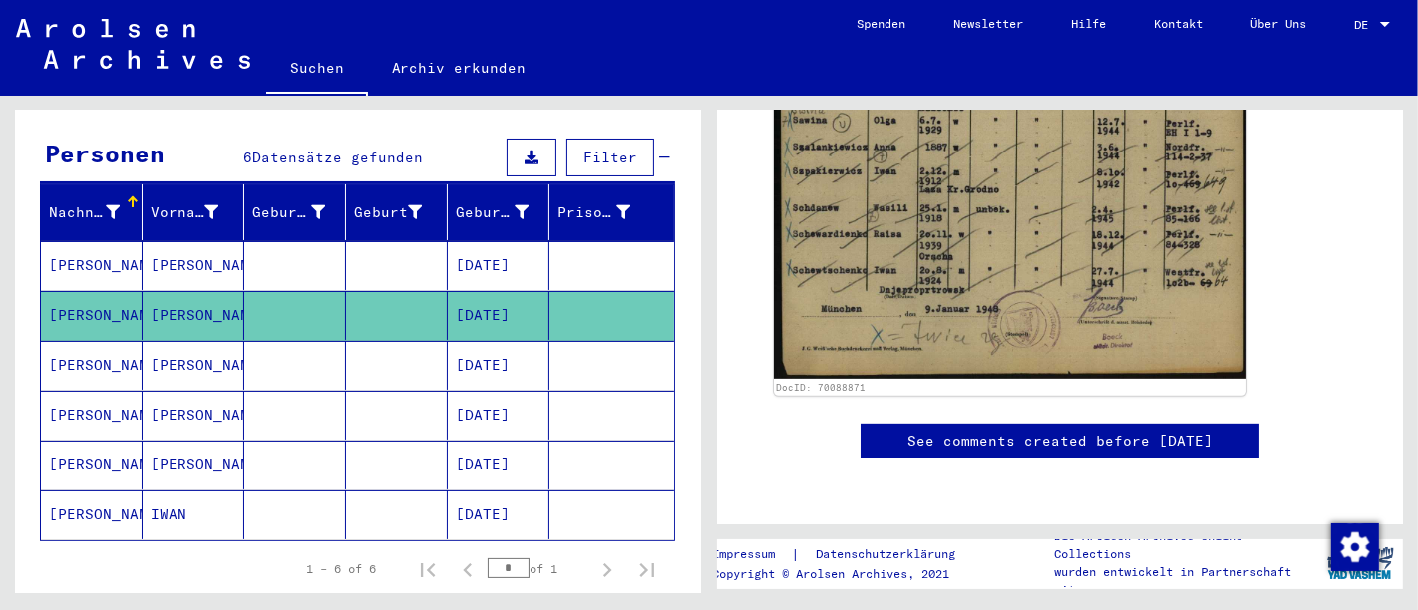
click at [492, 352] on mat-cell "[DATE]" at bounding box center [499, 365] width 102 height 49
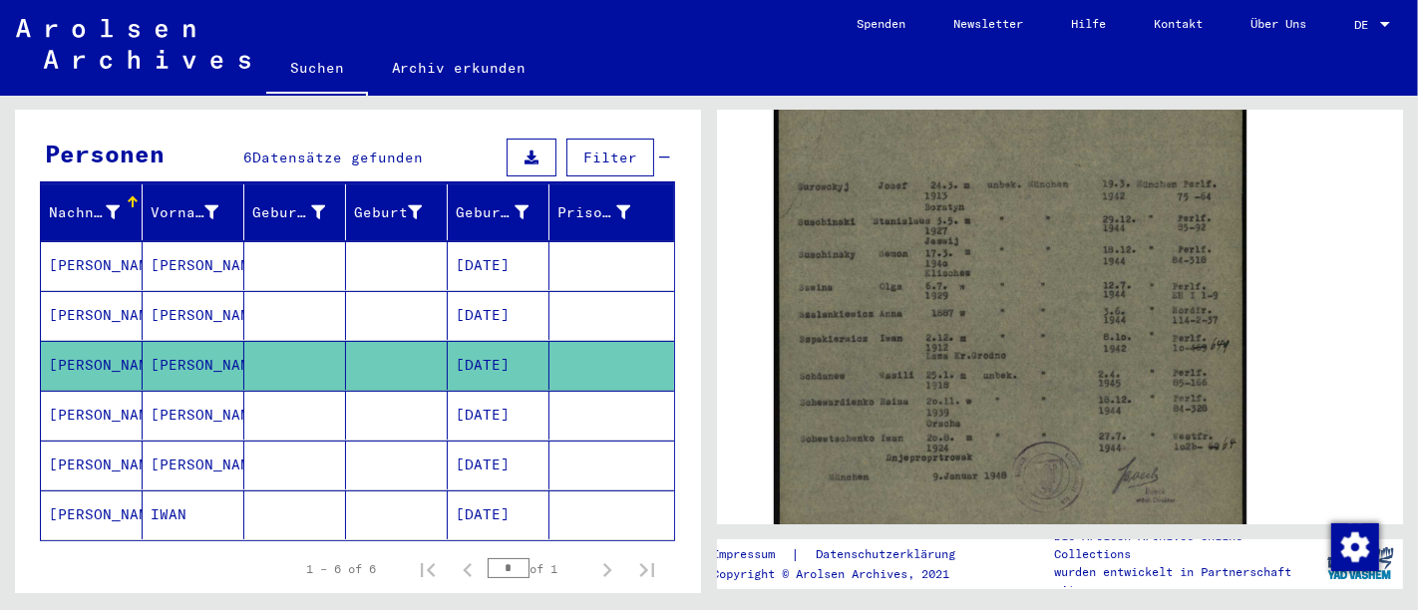
scroll to position [618, 0]
click at [448, 392] on mat-cell "[DATE]" at bounding box center [499, 415] width 102 height 49
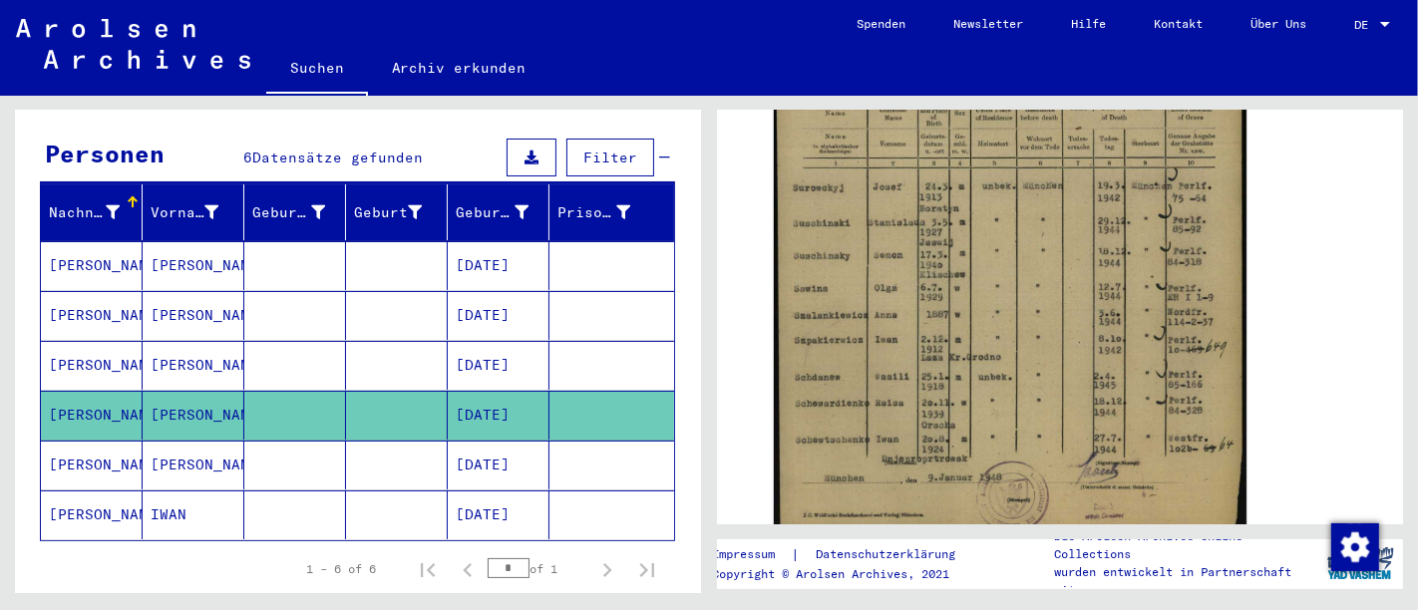
scroll to position [617, 0]
click at [498, 441] on mat-cell "[DATE]" at bounding box center [499, 465] width 102 height 49
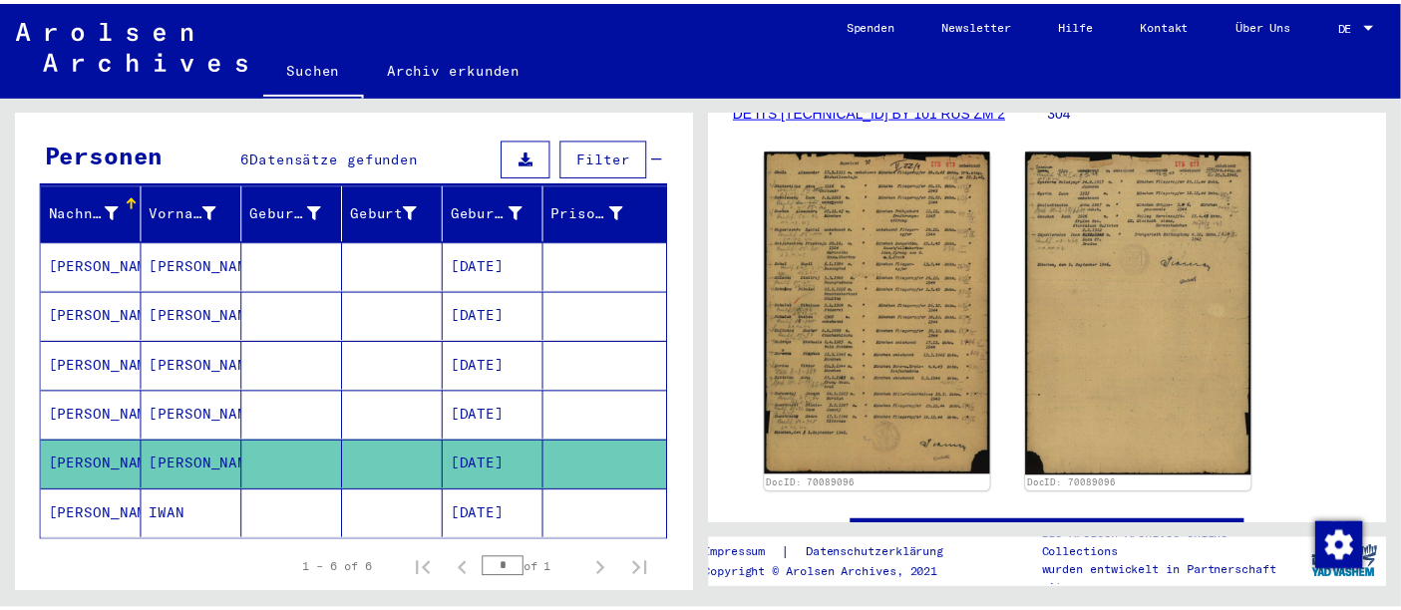
scroll to position [352, 0]
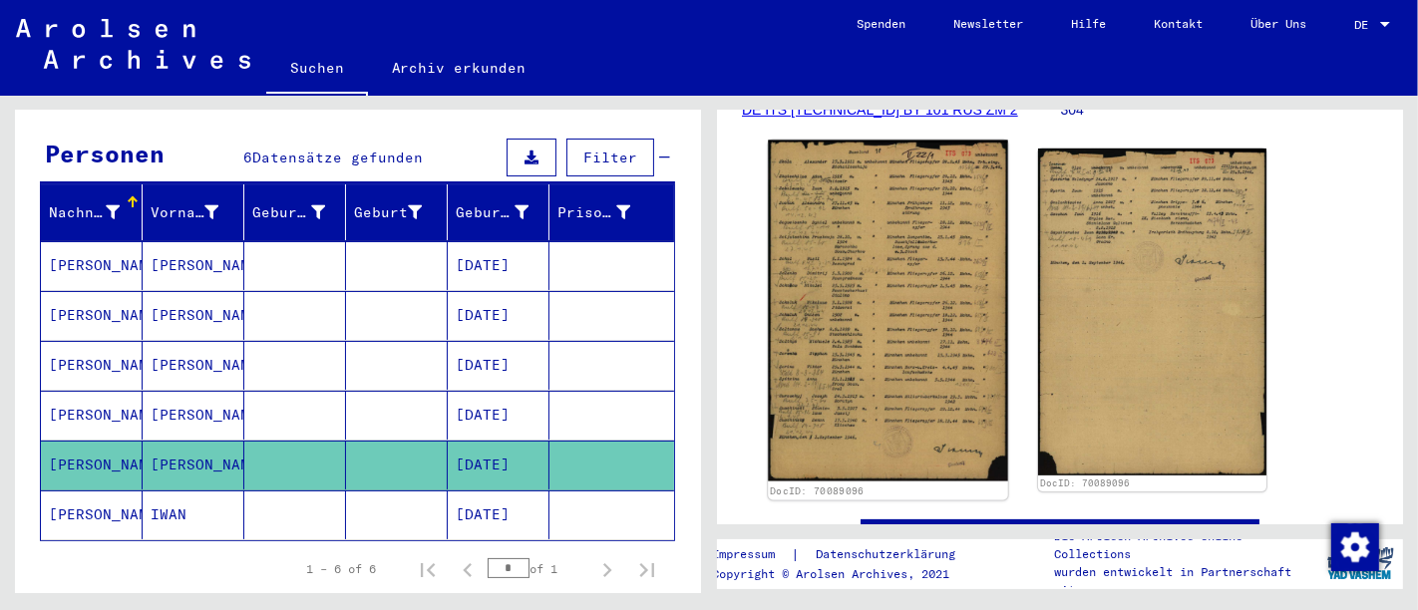
click at [873, 234] on img at bounding box center [887, 312] width 239 height 342
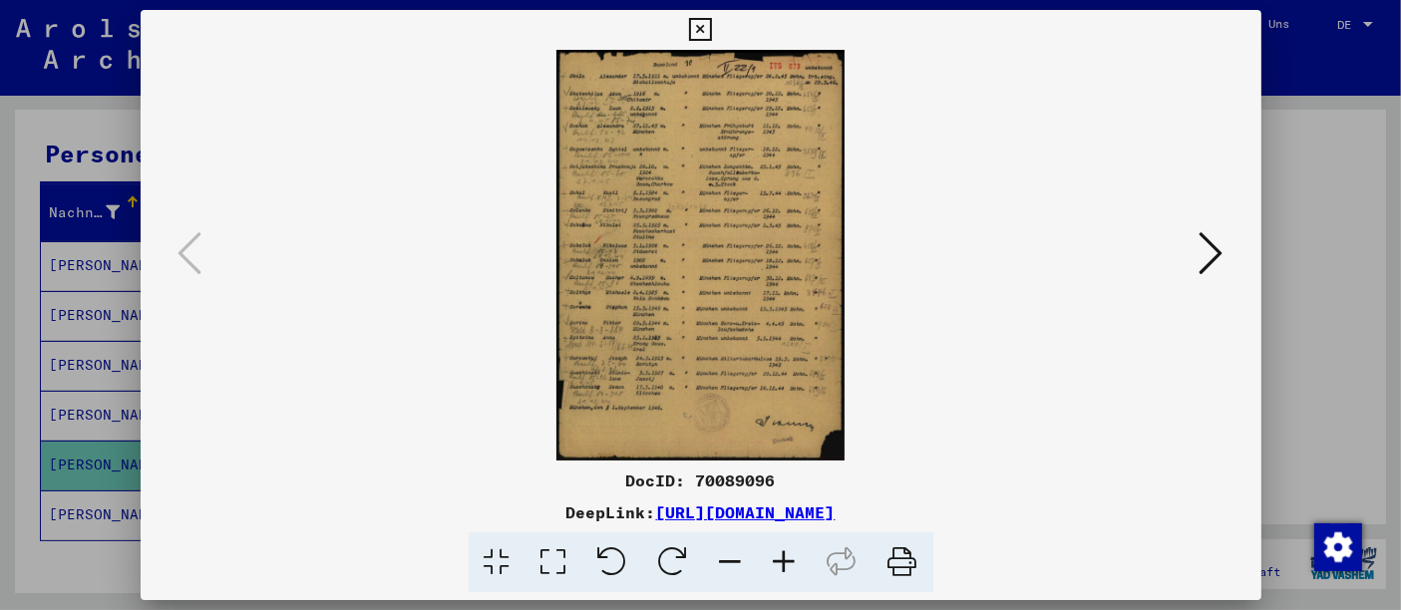
click at [1223, 252] on icon at bounding box center [1211, 253] width 24 height 48
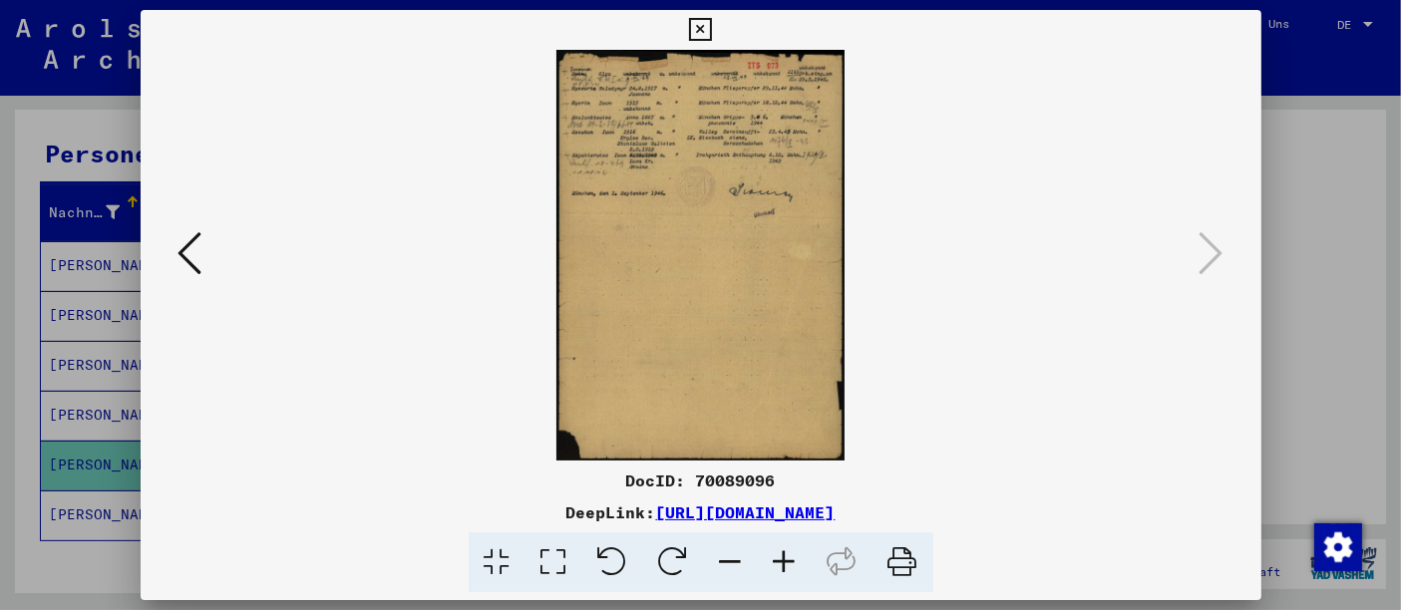
click at [606, 94] on img at bounding box center [700, 255] width 985 height 411
click at [546, 557] on icon at bounding box center [553, 562] width 57 height 61
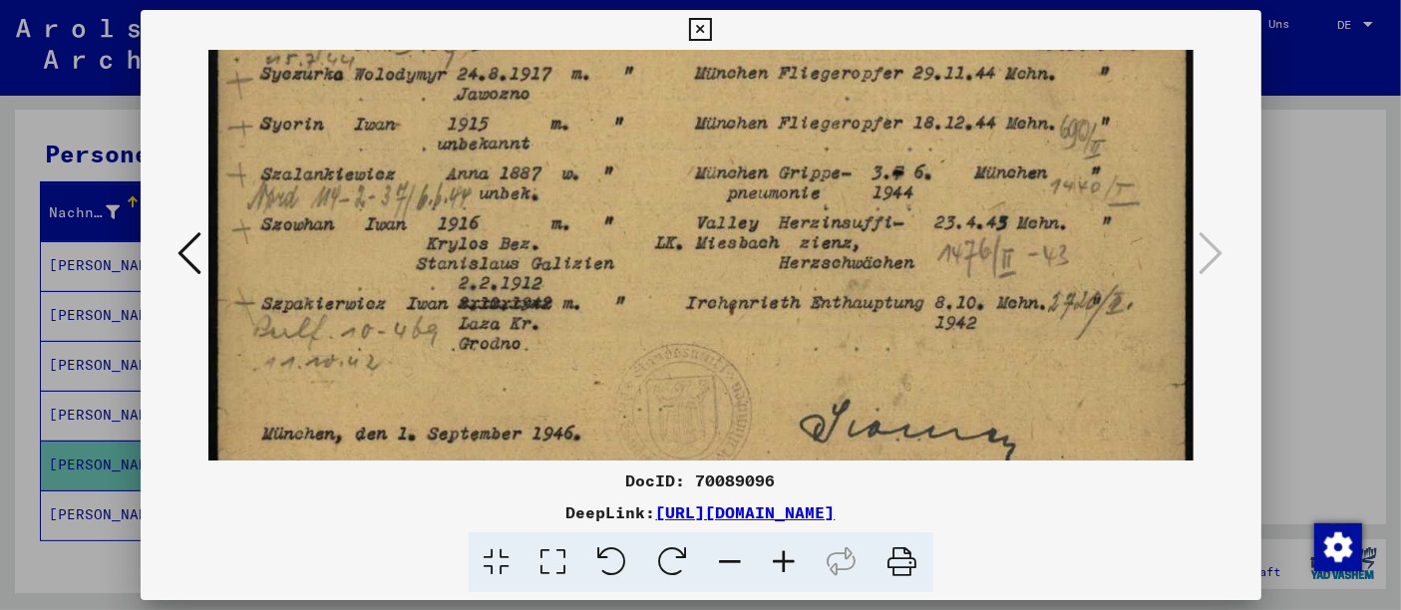
scroll to position [114, 0]
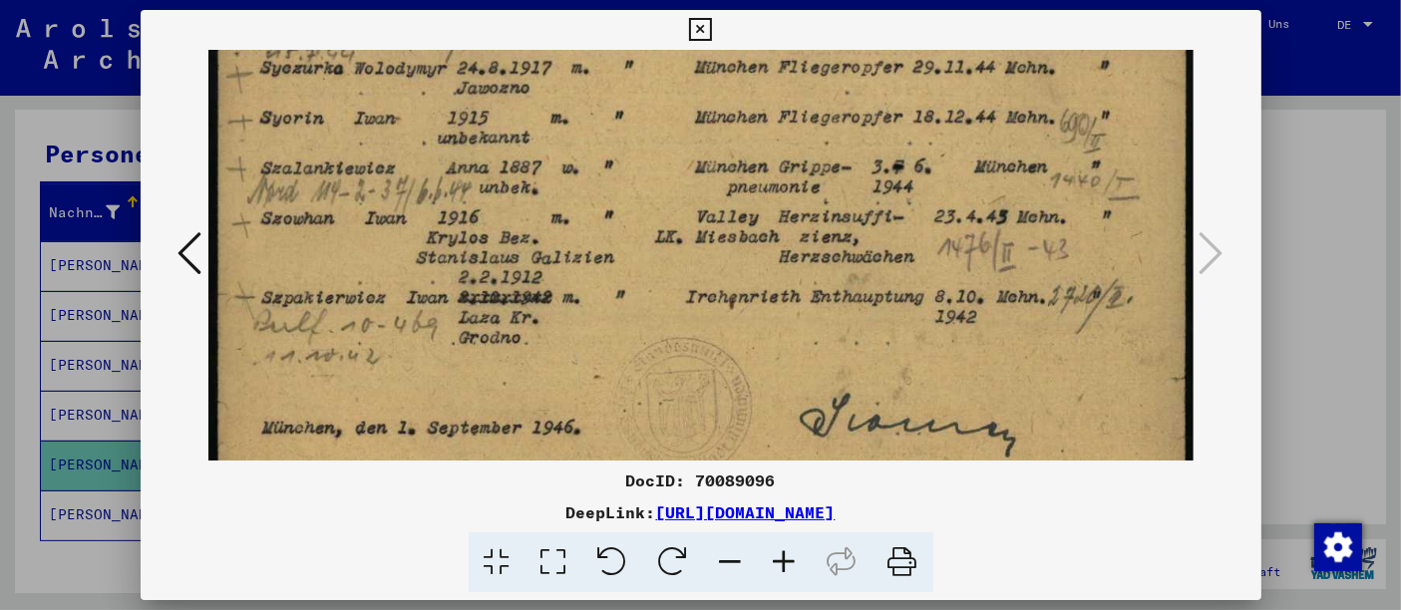
drag, startPoint x: 593, startPoint y: 389, endPoint x: 582, endPoint y: 273, distance: 116.2
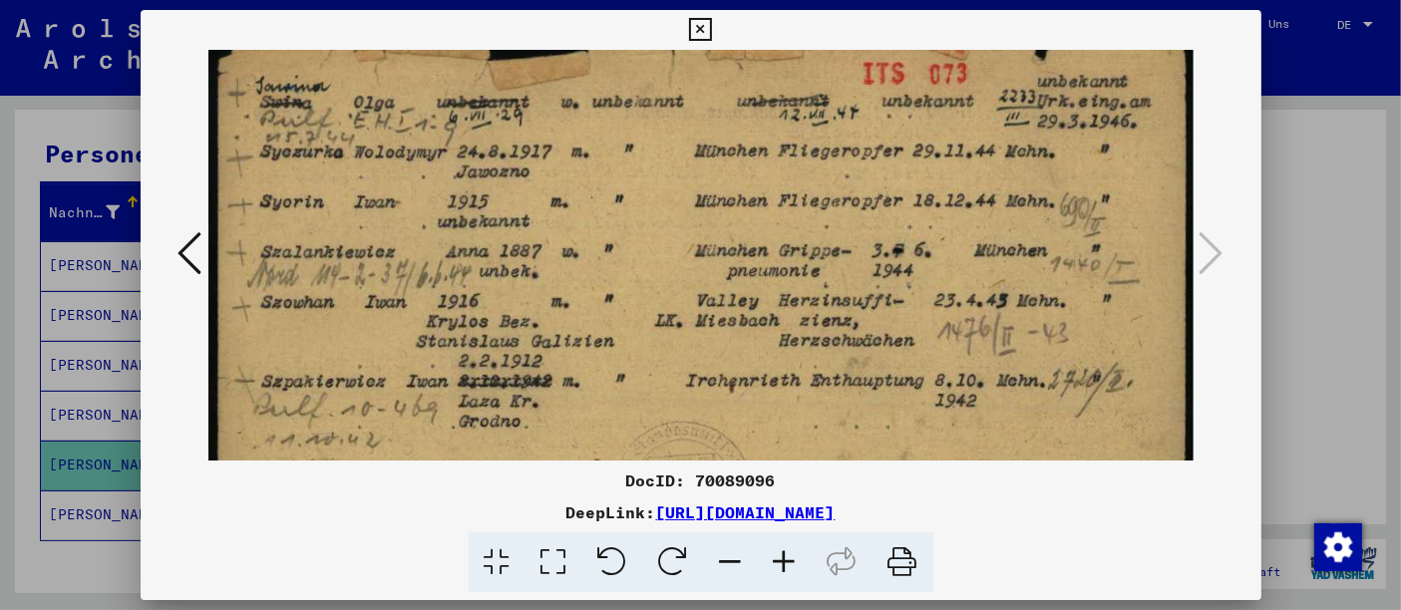
scroll to position [25, 0]
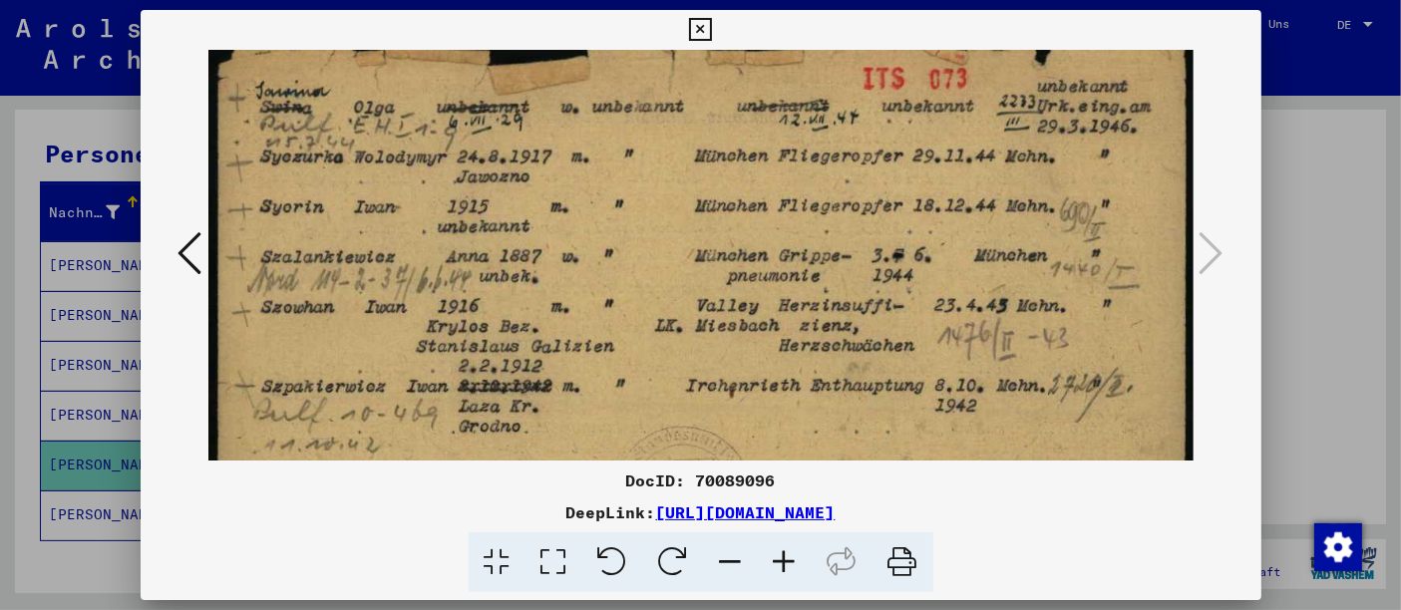
drag, startPoint x: 706, startPoint y: 205, endPoint x: 694, endPoint y: 294, distance: 89.5
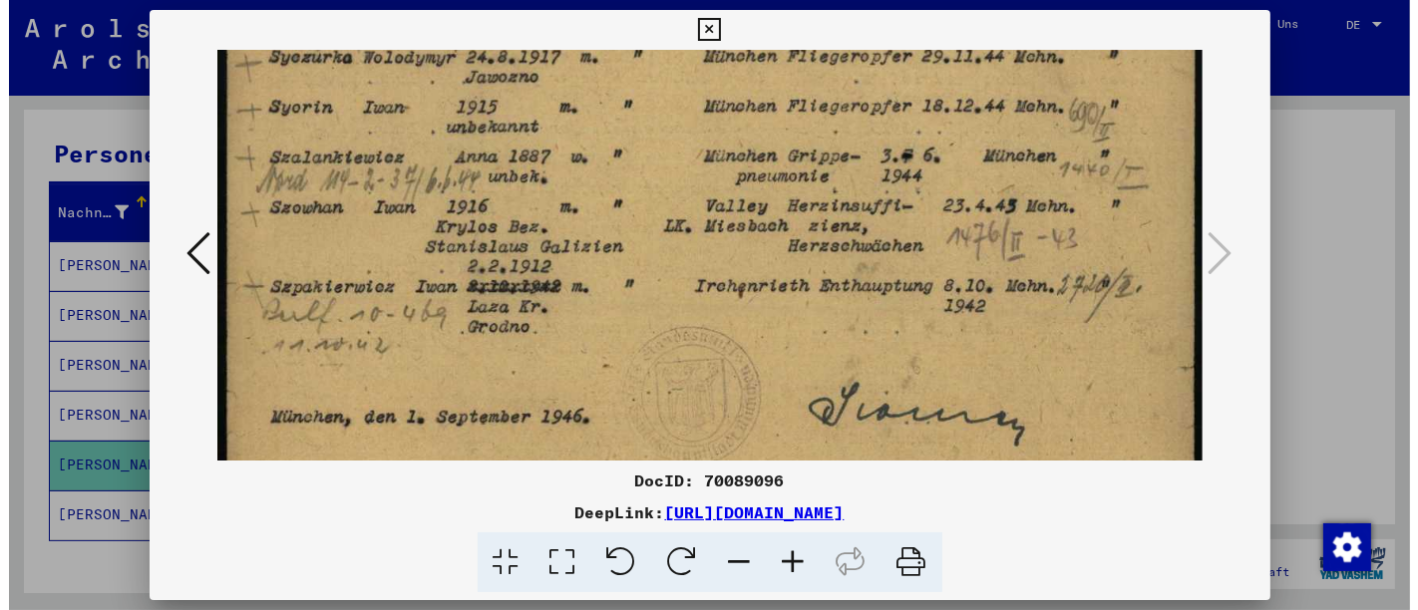
scroll to position [126, 0]
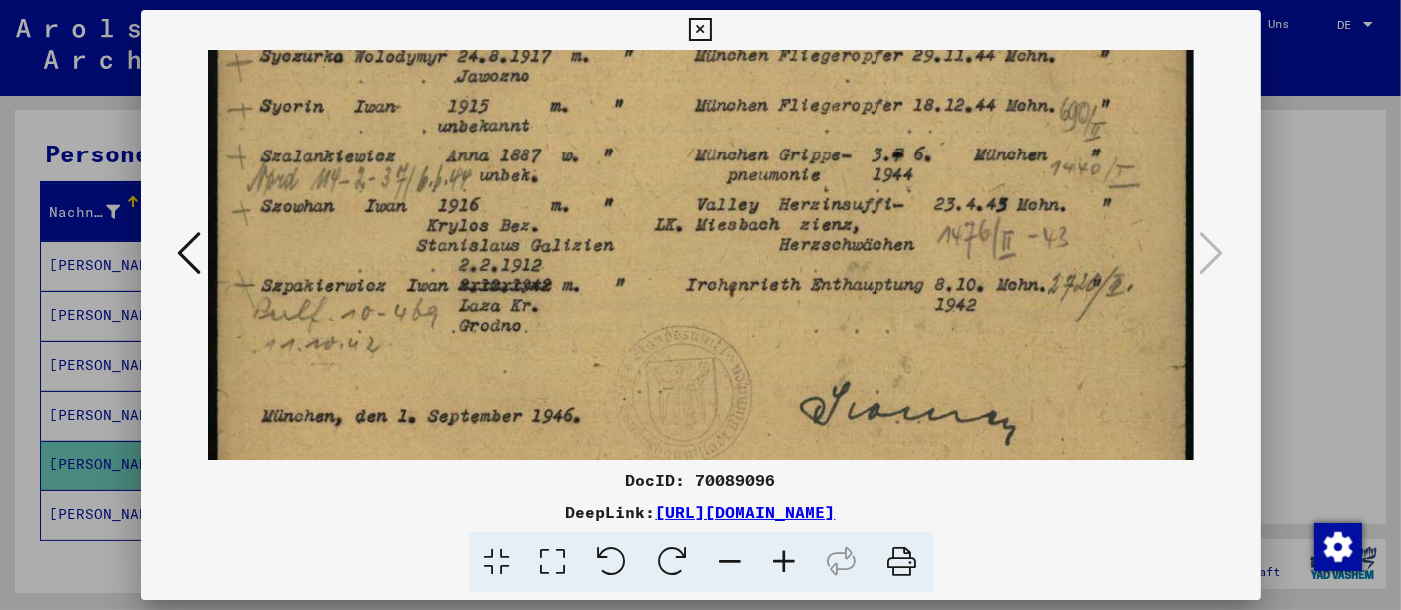
drag, startPoint x: 658, startPoint y: 268, endPoint x: 646, endPoint y: 167, distance: 102.4
click at [37, 301] on div at bounding box center [700, 305] width 1401 height 610
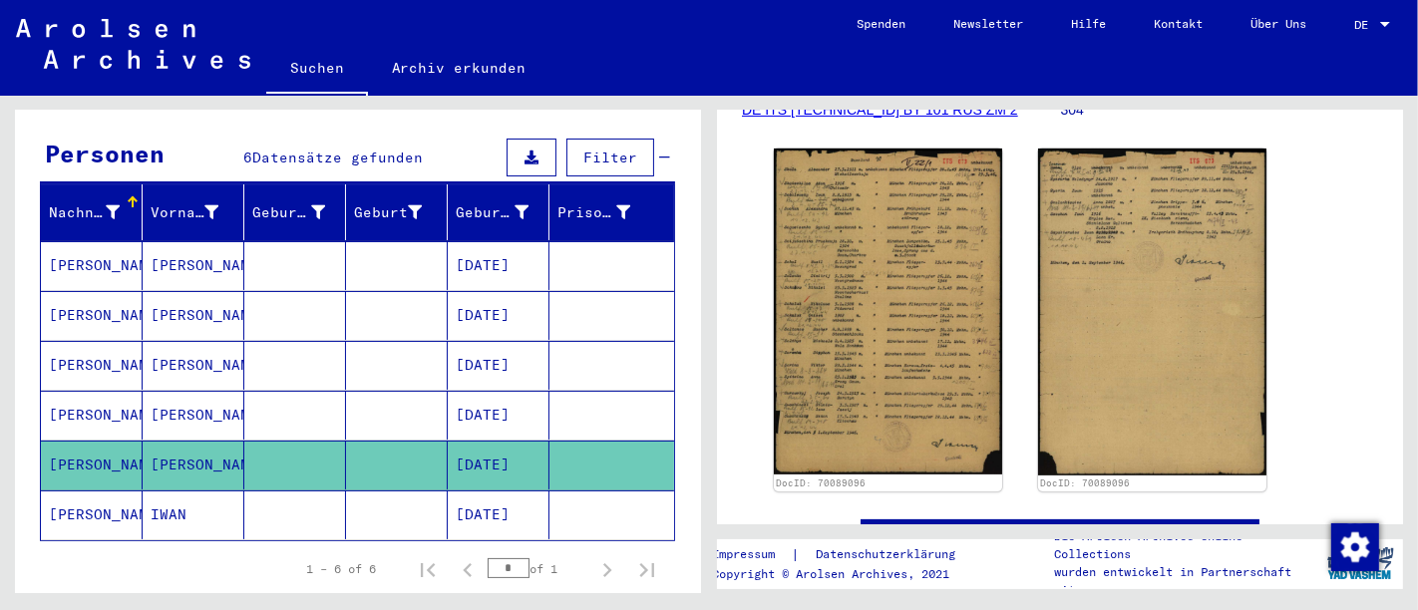
click at [188, 491] on mat-cell "IWAN" at bounding box center [194, 515] width 102 height 49
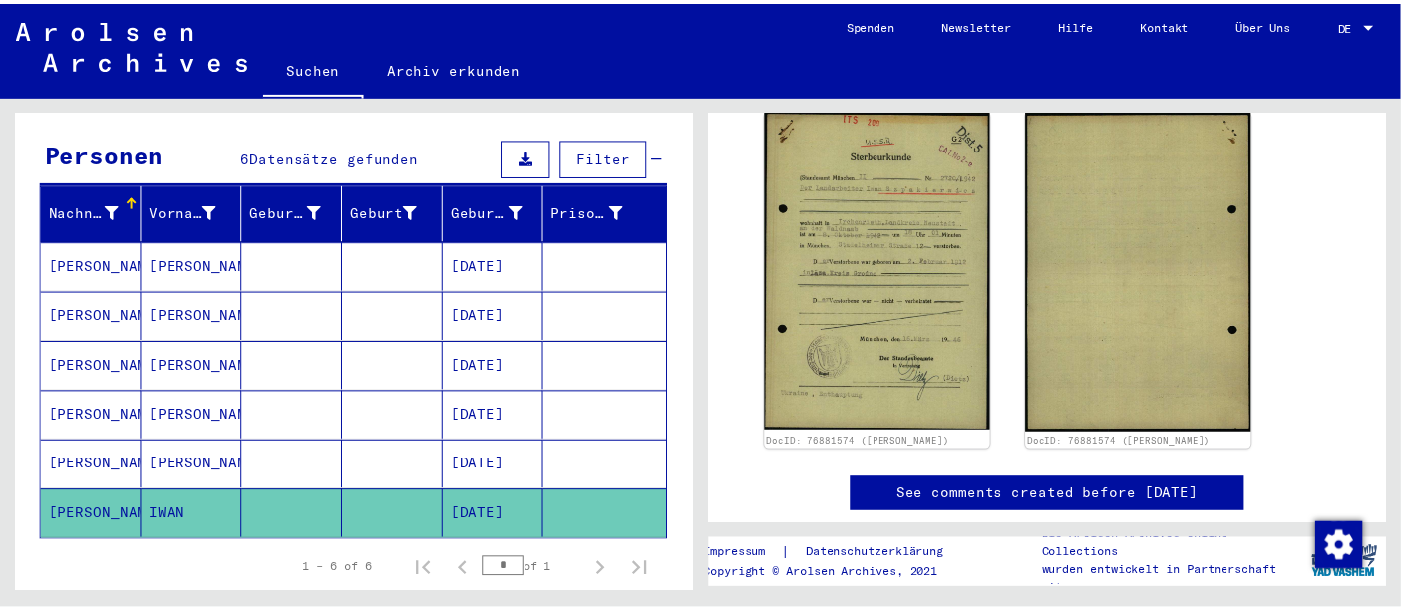
scroll to position [359, 0]
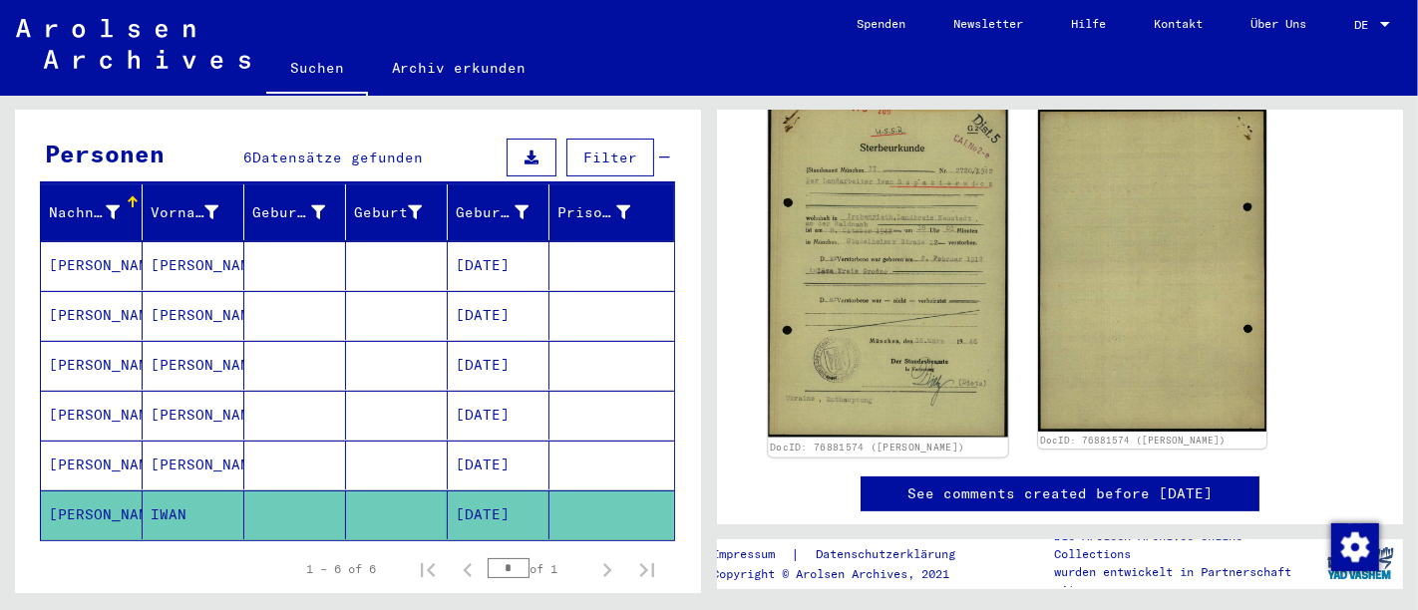
click at [905, 249] on img at bounding box center [887, 269] width 239 height 337
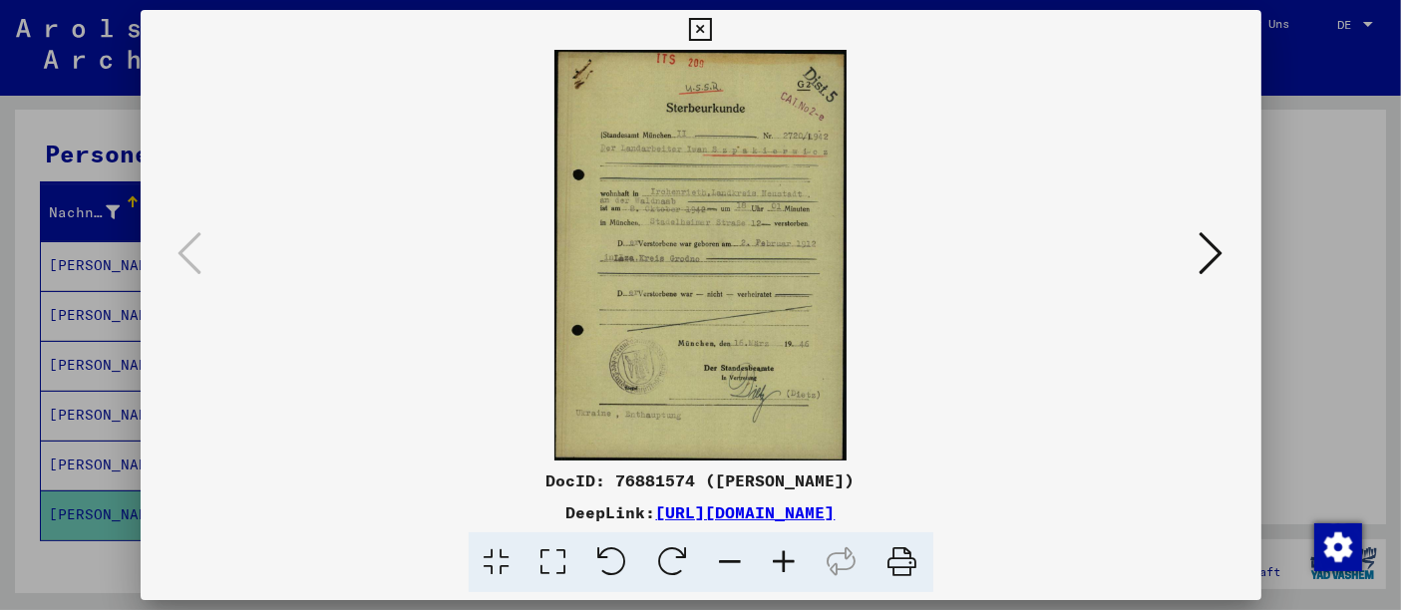
click at [789, 558] on icon at bounding box center [785, 562] width 54 height 61
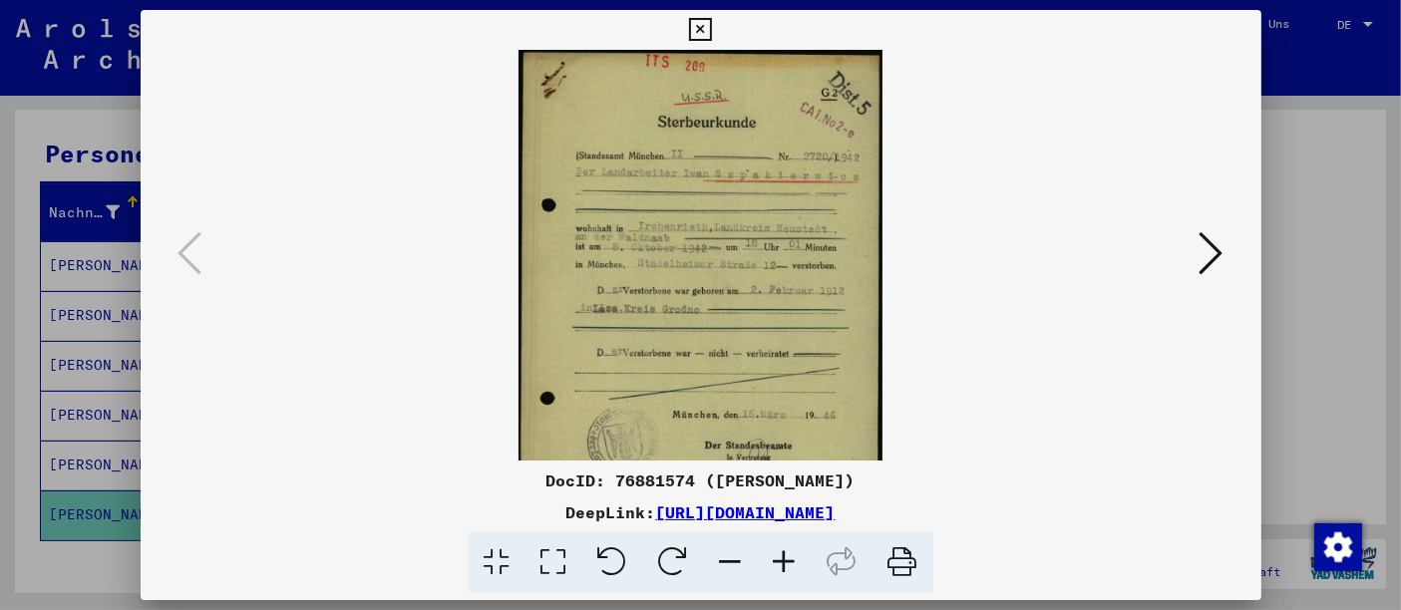
click at [789, 558] on icon at bounding box center [785, 562] width 54 height 61
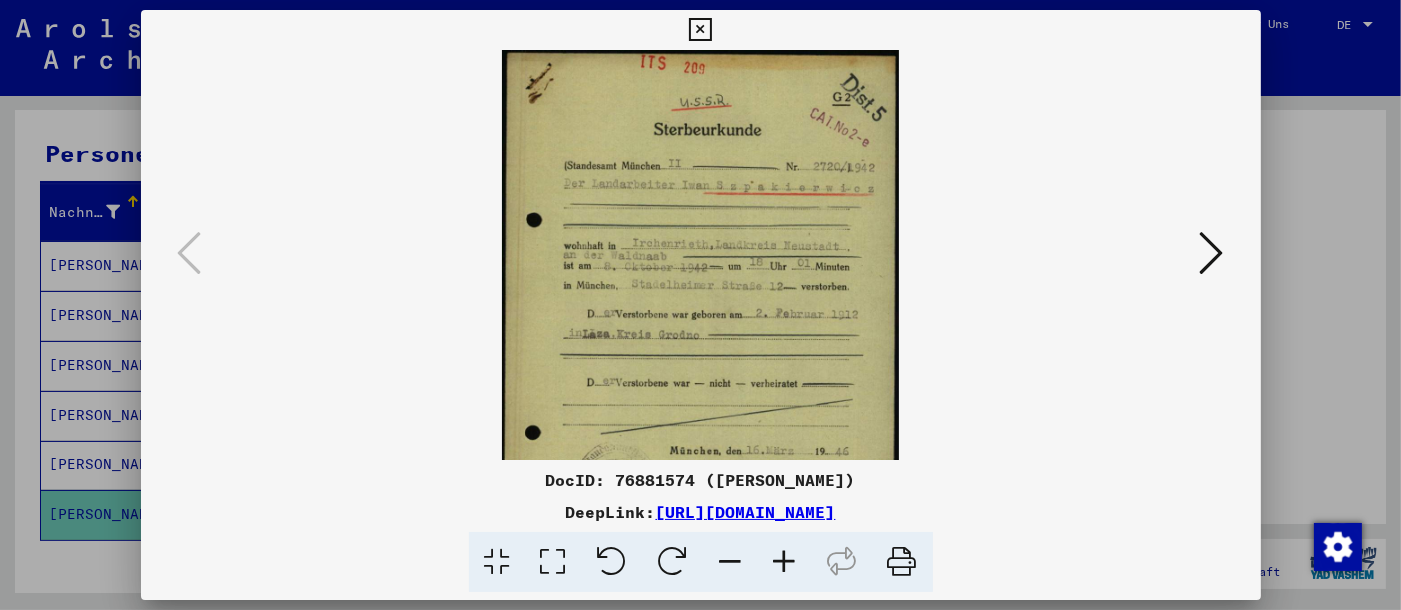
click at [789, 558] on icon at bounding box center [785, 562] width 54 height 61
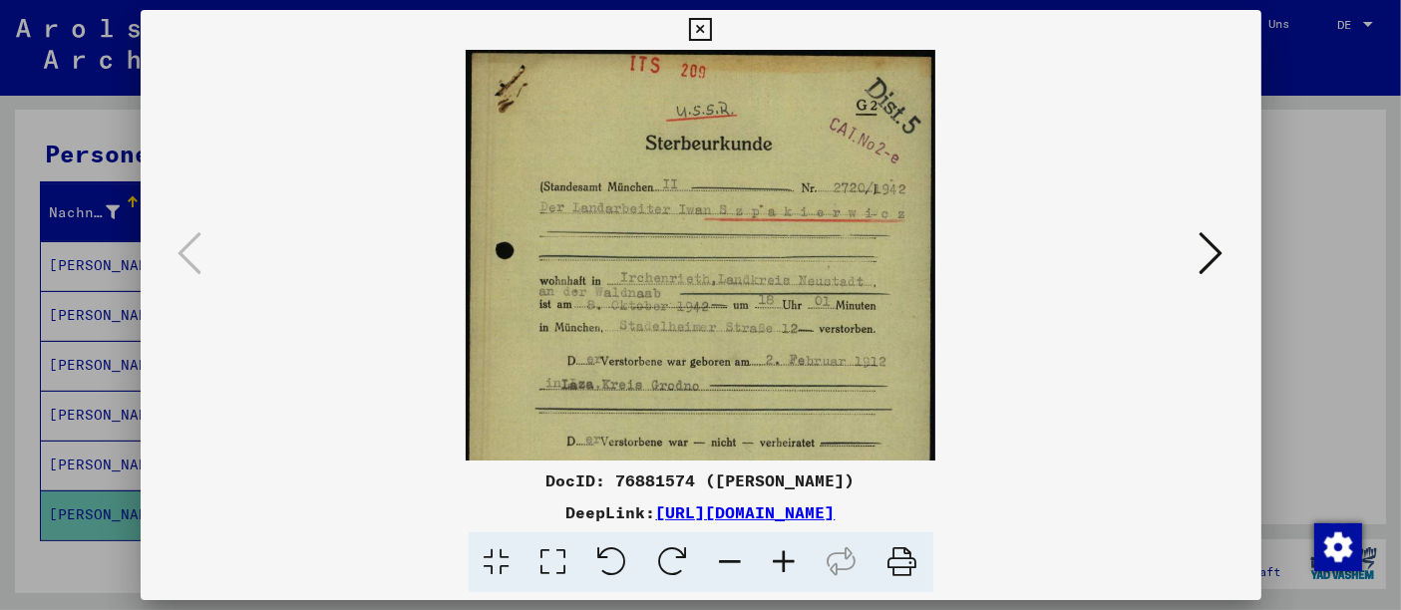
click at [789, 558] on icon at bounding box center [785, 562] width 54 height 61
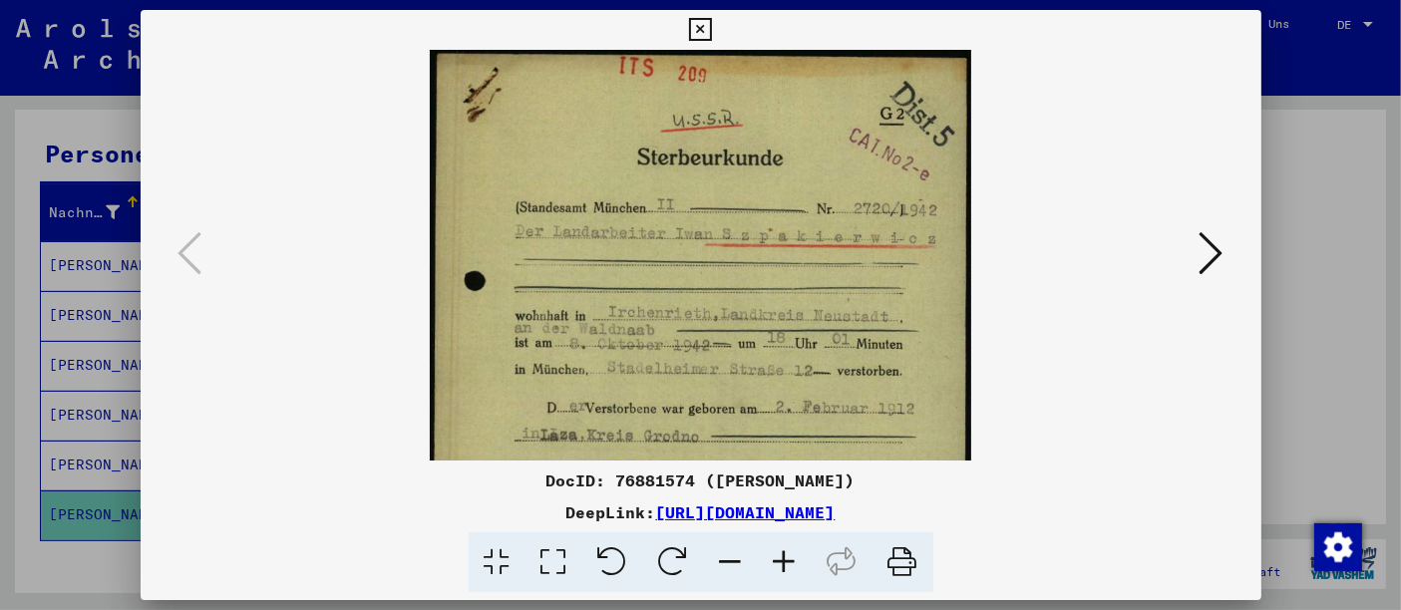
click at [789, 558] on icon at bounding box center [785, 562] width 54 height 61
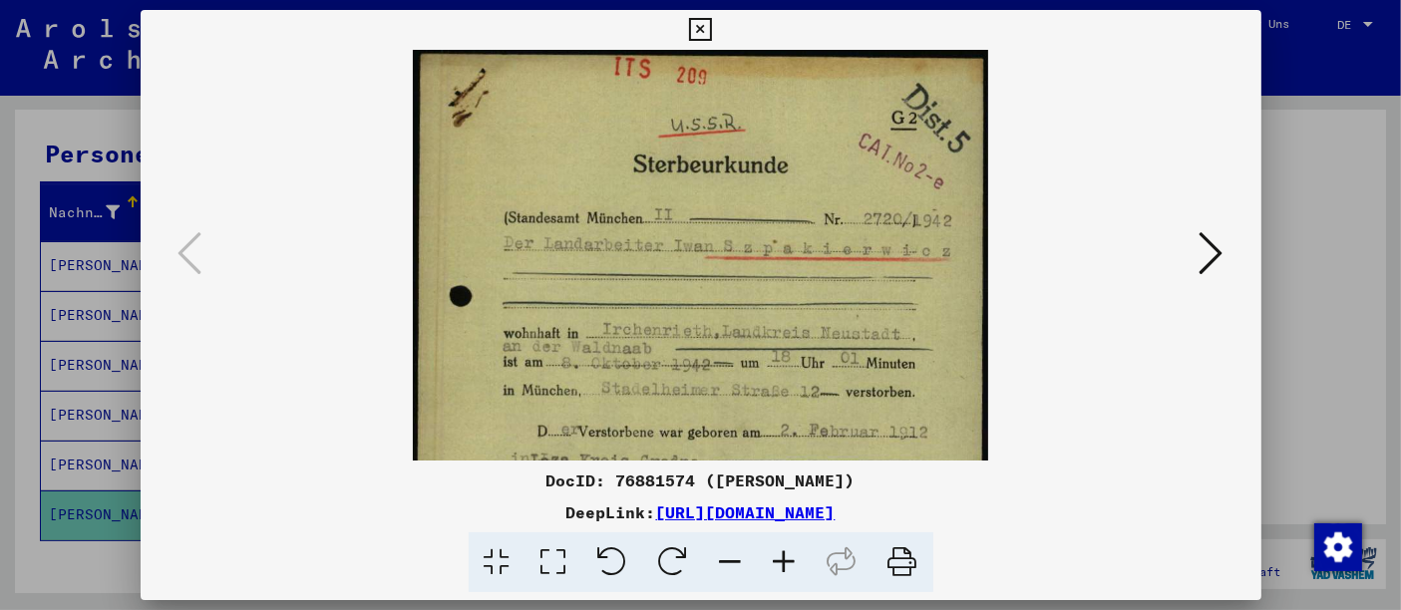
click at [789, 558] on icon at bounding box center [785, 562] width 54 height 61
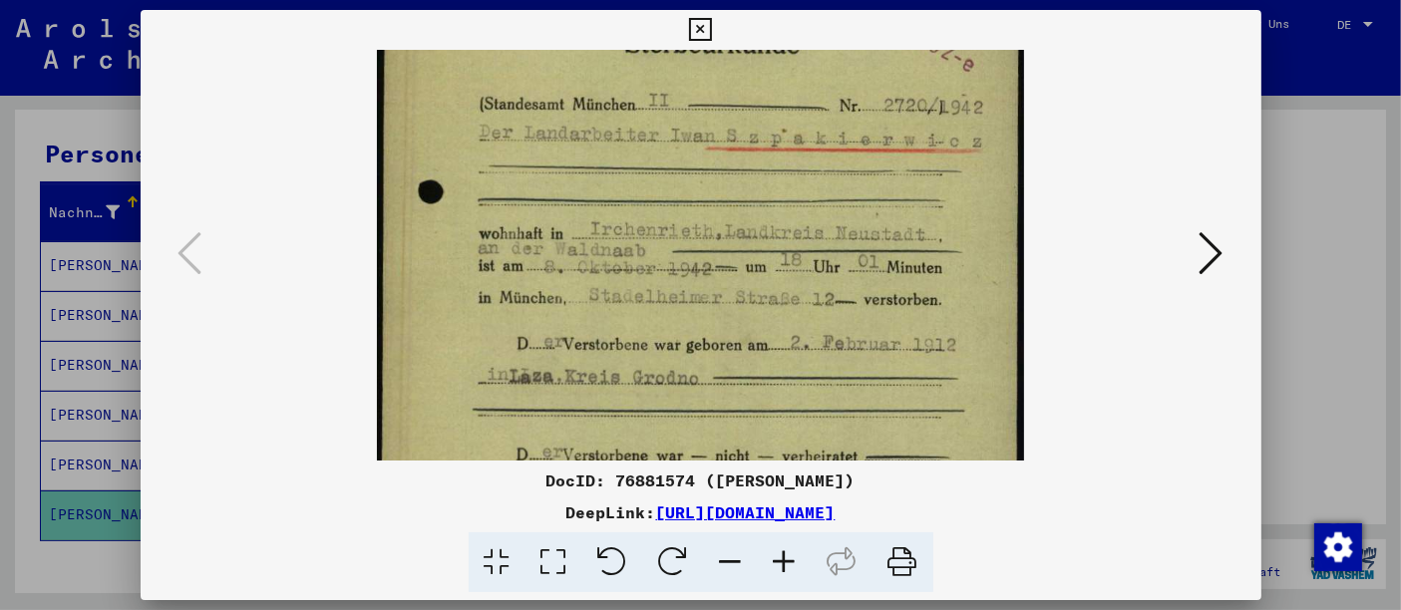
scroll to position [138, 0]
drag, startPoint x: 950, startPoint y: 289, endPoint x: 945, endPoint y: 146, distance: 143.7
click at [945, 146] on img at bounding box center [700, 366] width 647 height 909
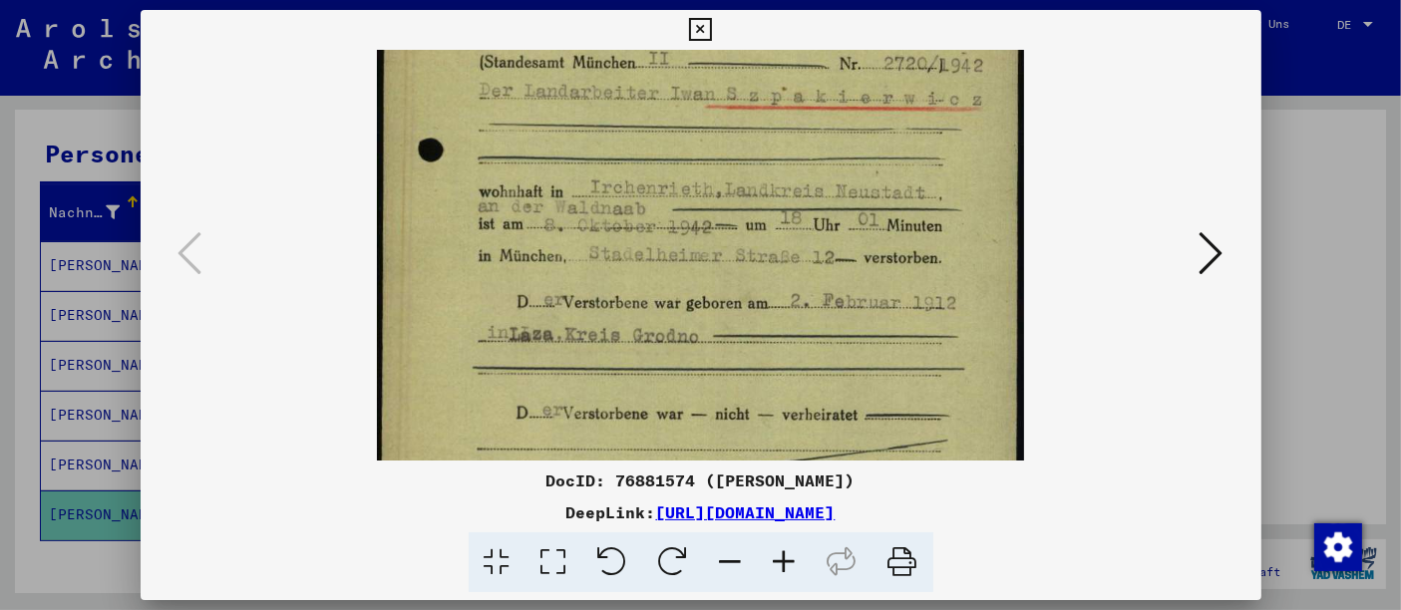
scroll to position [177, 0]
drag, startPoint x: 950, startPoint y: 404, endPoint x: 946, endPoint y: 361, distance: 43.1
click at [946, 361] on img at bounding box center [700, 326] width 647 height 909
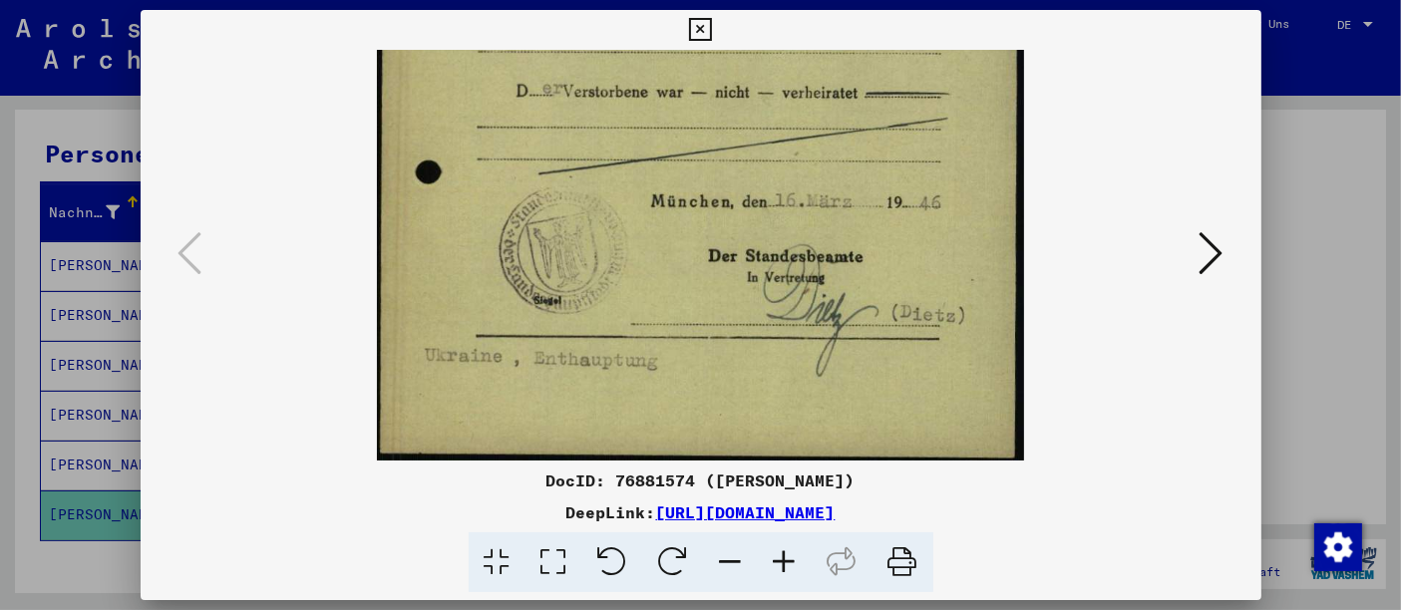
scroll to position [496, 0]
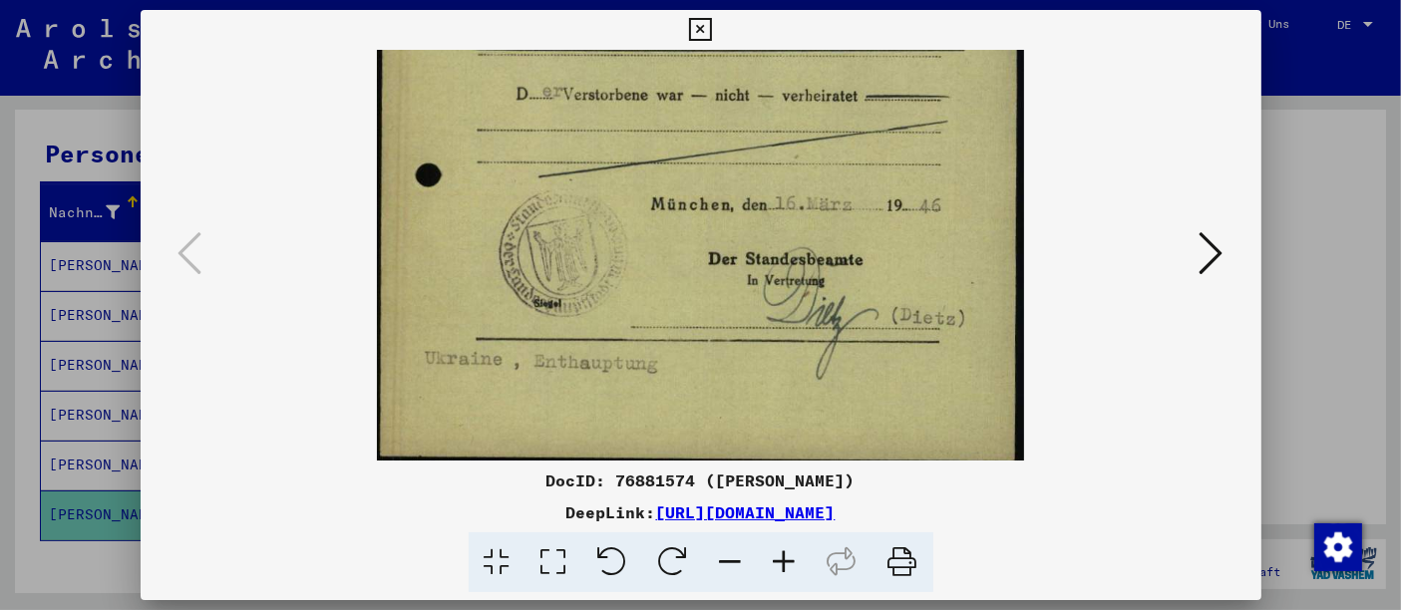
drag, startPoint x: 946, startPoint y: 361, endPoint x: 973, endPoint y: 1, distance: 360.9
click at [973, 1] on div "DocID: 76881574 ([PERSON_NAME]) DeepLink: [URL][DOMAIN_NAME]" at bounding box center [700, 305] width 1401 height 610
click at [1216, 263] on icon at bounding box center [1211, 253] width 24 height 48
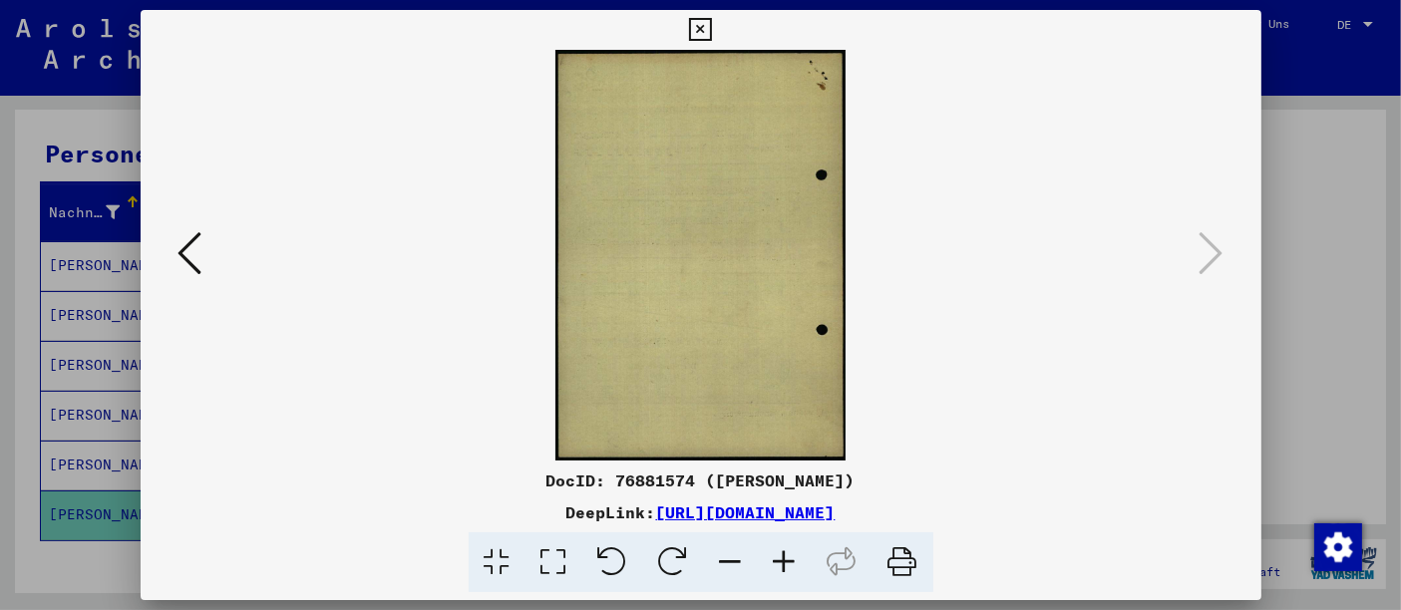
scroll to position [0, 0]
click at [178, 255] on icon at bounding box center [190, 253] width 24 height 48
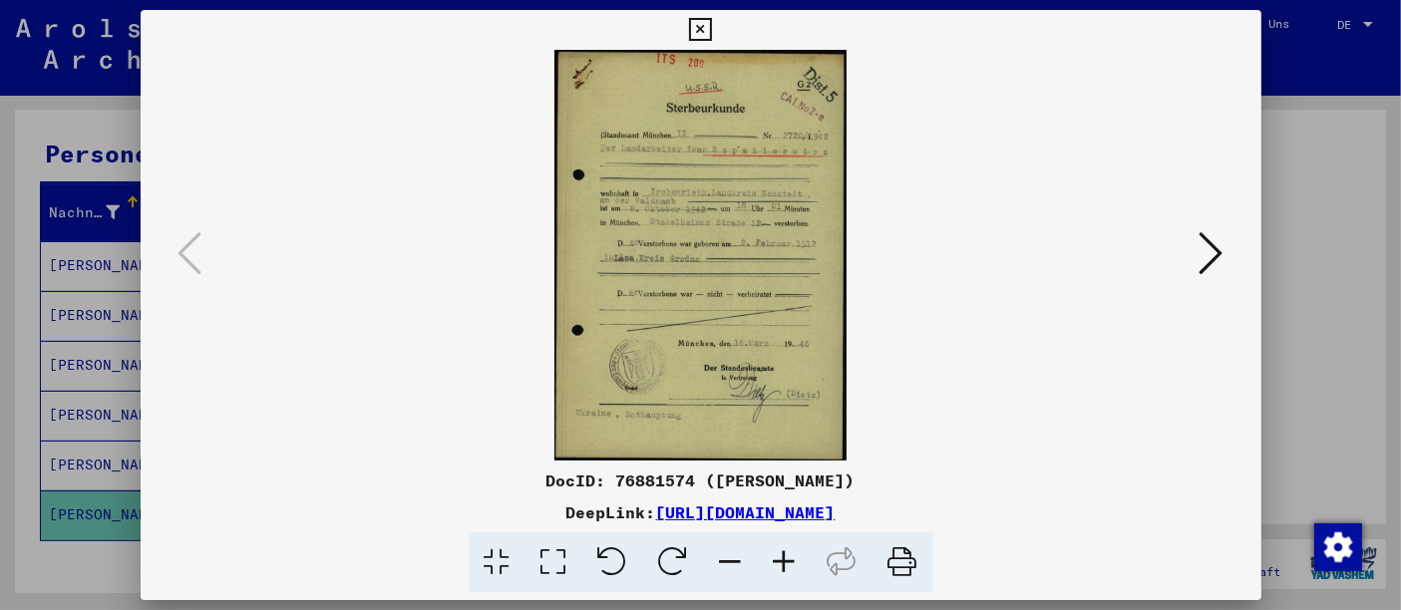
click at [910, 569] on icon at bounding box center [902, 562] width 61 height 61
